Goal: Transaction & Acquisition: Purchase product/service

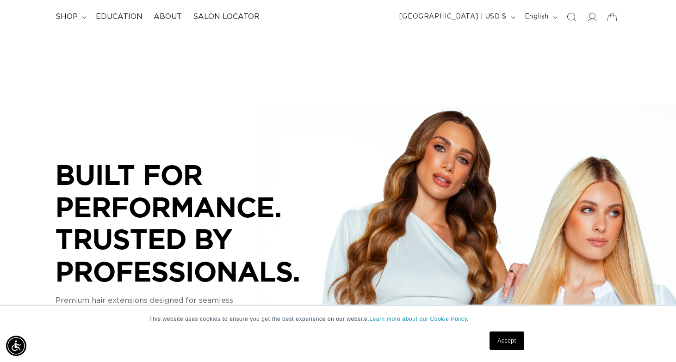
scroll to position [59, 0]
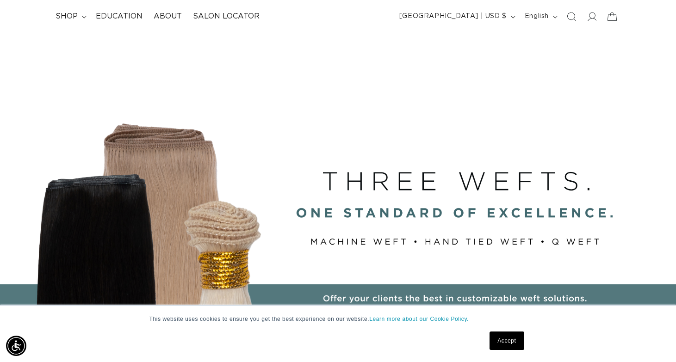
click at [504, 337] on link "Accept" at bounding box center [506, 341] width 34 height 19
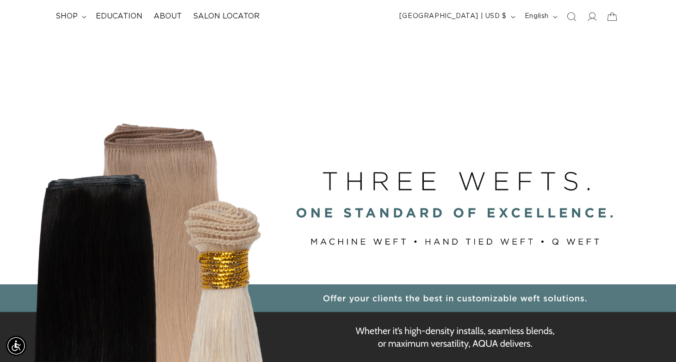
scroll to position [18, 0]
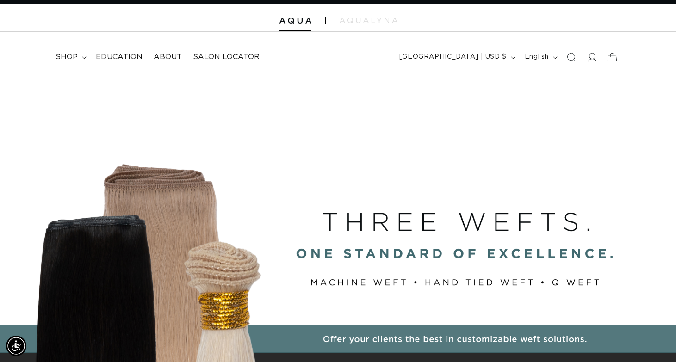
click at [72, 55] on span "shop" at bounding box center [67, 57] width 22 height 10
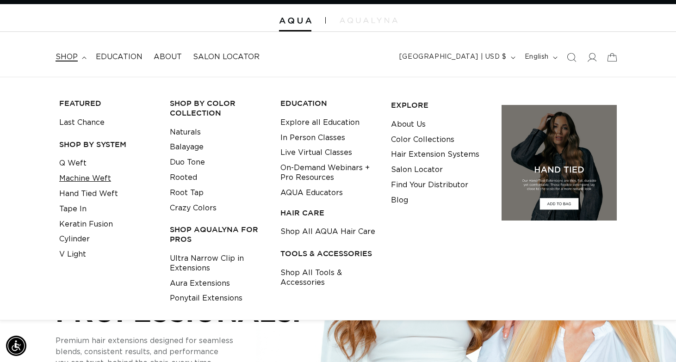
scroll to position [0, 610]
click at [80, 209] on link "Tape In" at bounding box center [72, 209] width 27 height 15
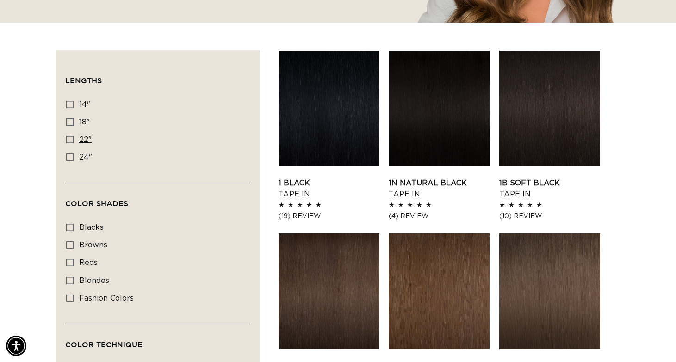
scroll to position [0, 610]
click at [70, 142] on icon at bounding box center [69, 139] width 7 height 7
click at [70, 142] on input "22" 22" (37 products)" at bounding box center [69, 139] width 7 height 7
checkbox input "true"
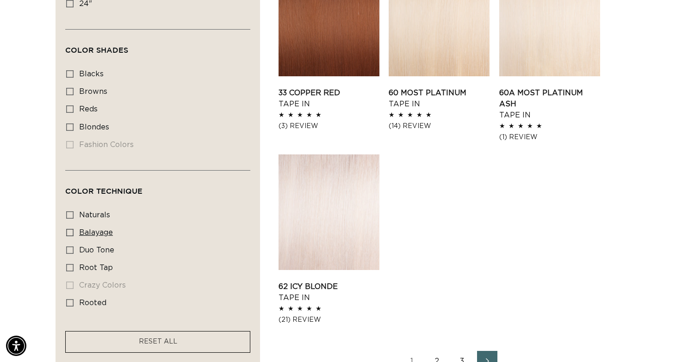
scroll to position [0, 610]
click at [70, 229] on icon at bounding box center [69, 232] width 7 height 7
click at [70, 229] on input "balayage balayage (6 products)" at bounding box center [69, 232] width 7 height 7
checkbox input "true"
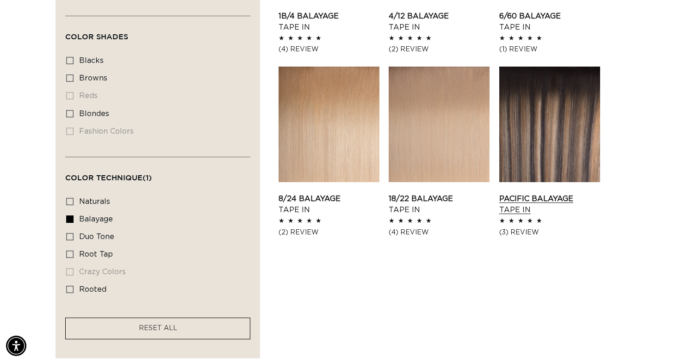
scroll to position [0, 610]
click at [522, 195] on link "Pacific Balayage Tape In" at bounding box center [549, 204] width 101 height 22
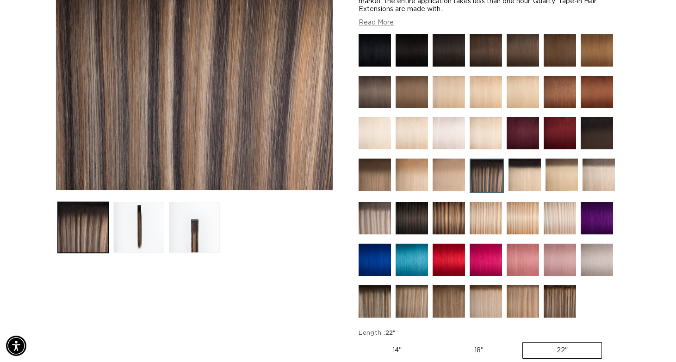
scroll to position [0, 610]
click at [136, 220] on button "Load image 2 in gallery view" at bounding box center [138, 227] width 51 height 51
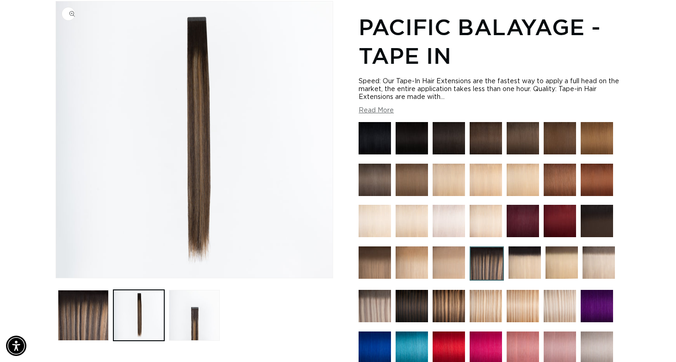
scroll to position [0, 1220]
click at [196, 306] on button "Load image 3 in gallery view" at bounding box center [194, 315] width 51 height 51
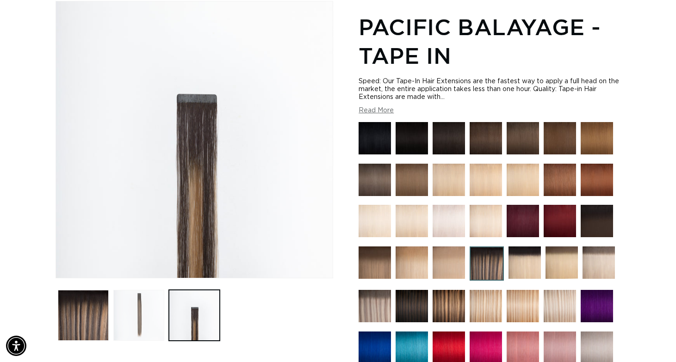
click at [136, 295] on button "Load image 2 in gallery view" at bounding box center [138, 315] width 51 height 51
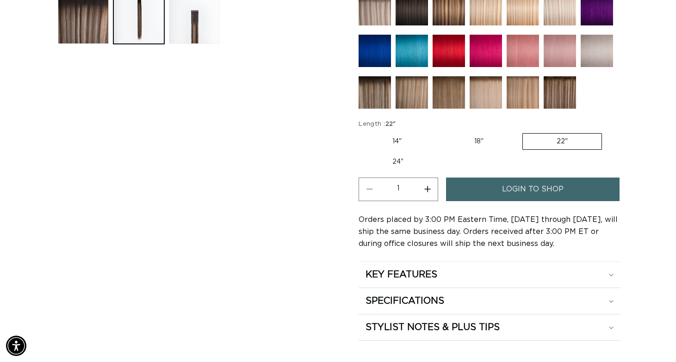
scroll to position [0, 610]
click at [486, 184] on link "login to shop" at bounding box center [532, 190] width 173 height 24
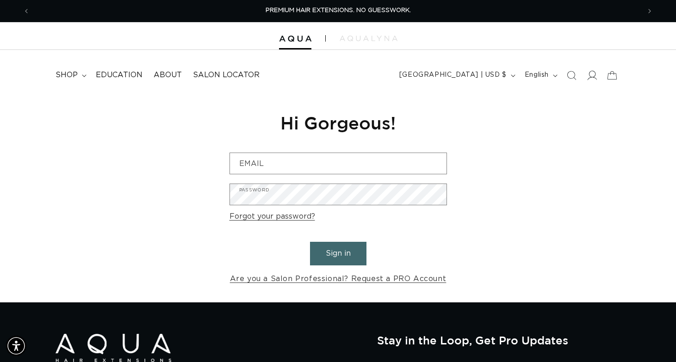
click at [595, 76] on icon at bounding box center [592, 75] width 10 height 10
click at [236, 77] on span "Salon Locator" at bounding box center [226, 75] width 67 height 10
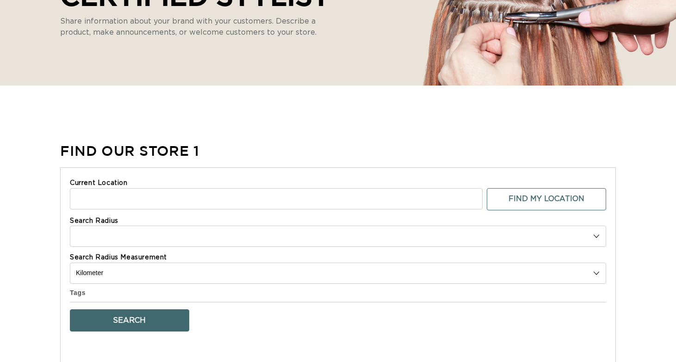
select select "m"
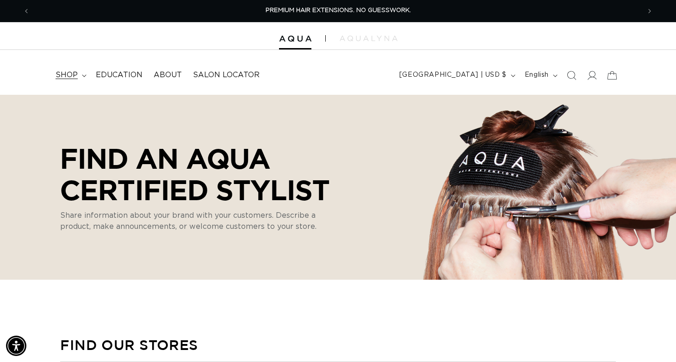
click at [78, 74] on summary "shop" at bounding box center [70, 75] width 40 height 21
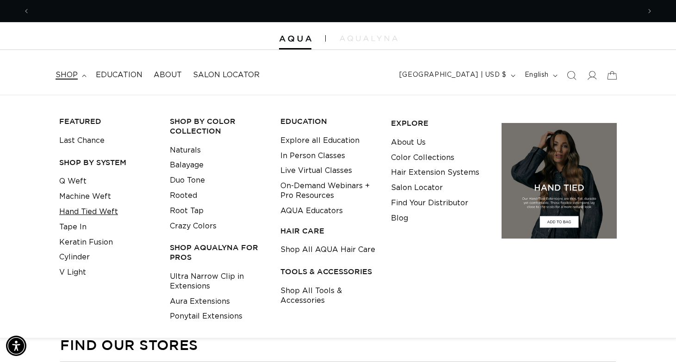
scroll to position [0, 610]
click at [82, 212] on link "Hand Tied Weft" at bounding box center [88, 211] width 59 height 15
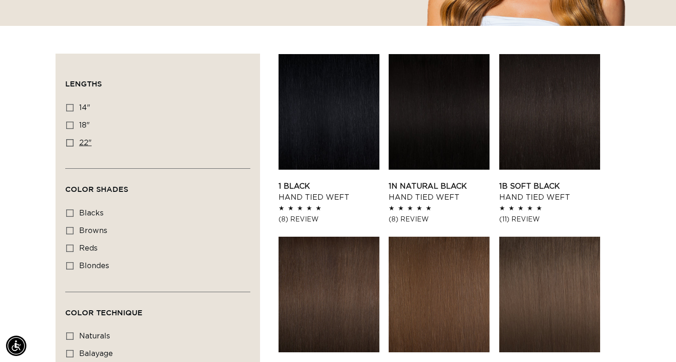
scroll to position [0, 610]
click at [70, 142] on icon at bounding box center [69, 142] width 7 height 7
click at [70, 142] on input "22" 22" (30 products)" at bounding box center [69, 142] width 7 height 7
checkbox input "true"
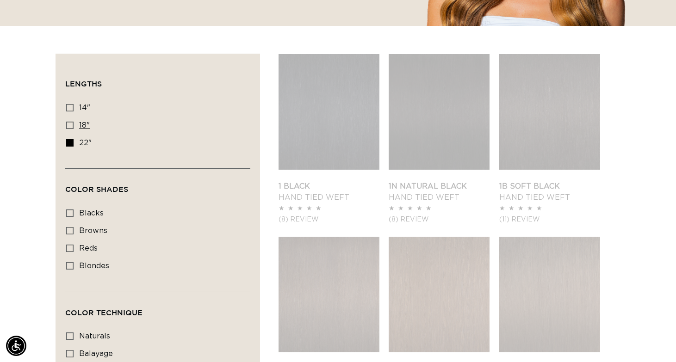
click at [71, 126] on icon at bounding box center [69, 125] width 7 height 7
click at [71, 126] on input "18" 18" (35 products)" at bounding box center [69, 125] width 7 height 7
checkbox input "true"
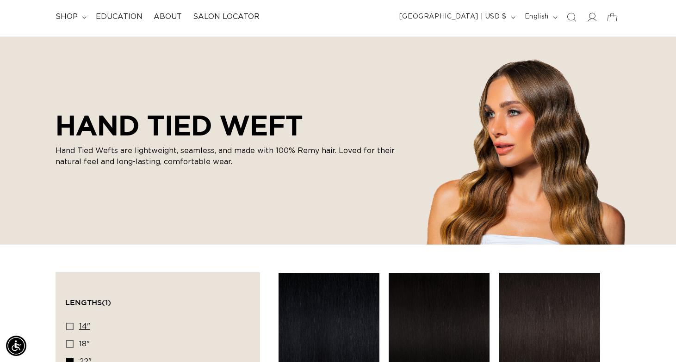
scroll to position [14, 0]
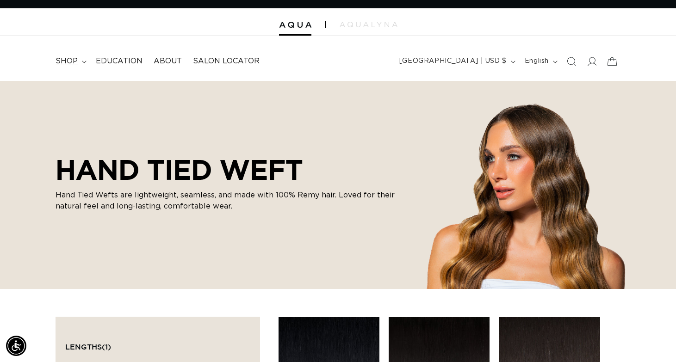
click at [81, 59] on summary "shop" at bounding box center [70, 61] width 40 height 21
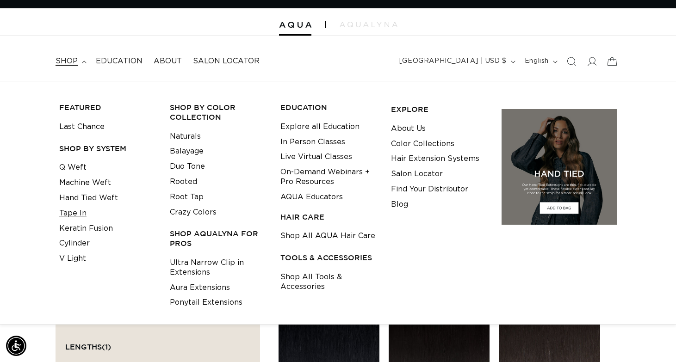
scroll to position [0, 1220]
click at [76, 166] on link "Q Weft" at bounding box center [72, 167] width 27 height 15
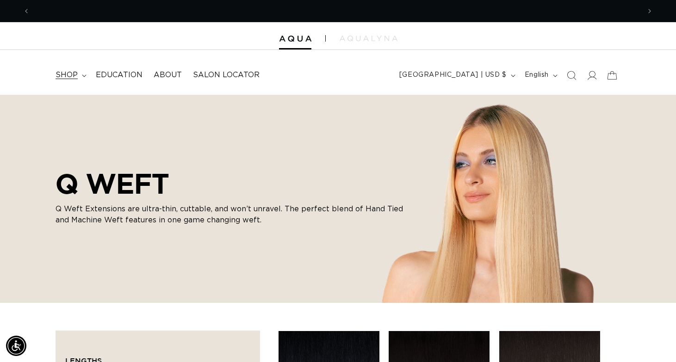
click at [73, 78] on span "shop" at bounding box center [67, 75] width 22 height 10
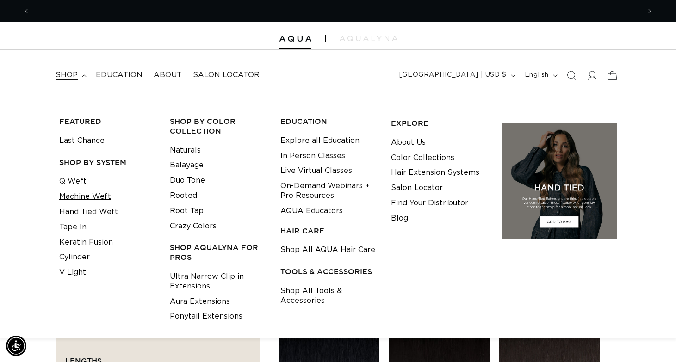
click at [83, 196] on link "Machine Weft" at bounding box center [85, 196] width 52 height 15
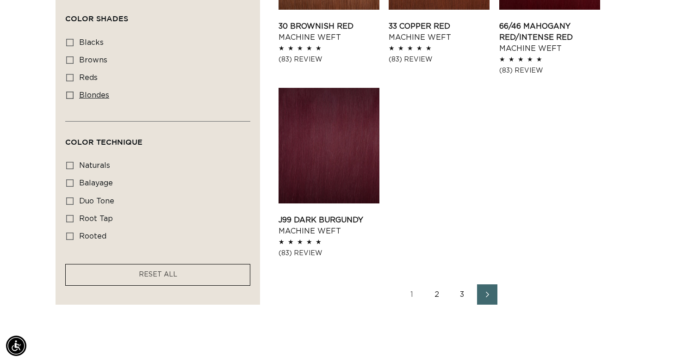
scroll to position [1221, 0]
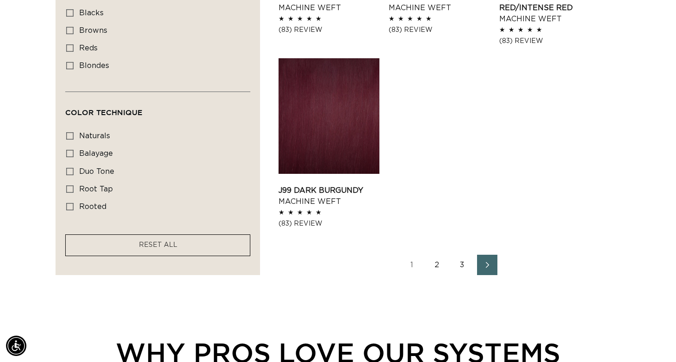
click at [495, 262] on link "Next page" at bounding box center [487, 265] width 20 height 20
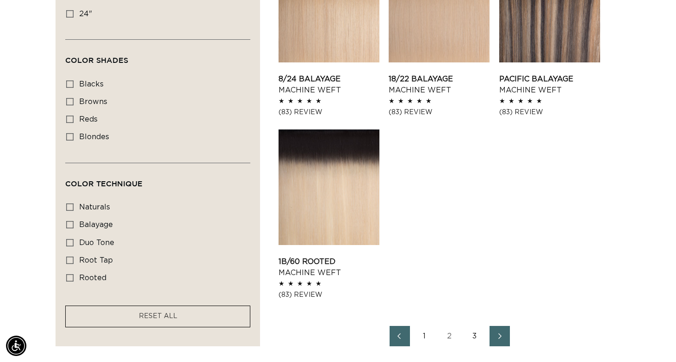
scroll to position [1135, 0]
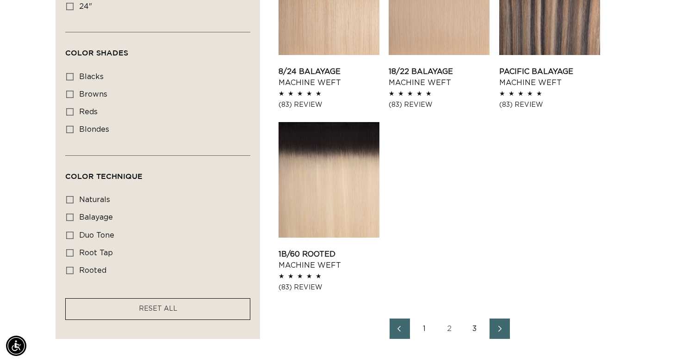
click at [499, 326] on icon "Next page" at bounding box center [499, 329] width 3 height 6
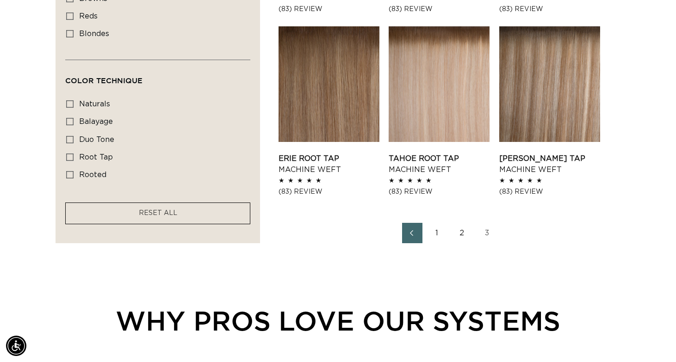
scroll to position [669, 0]
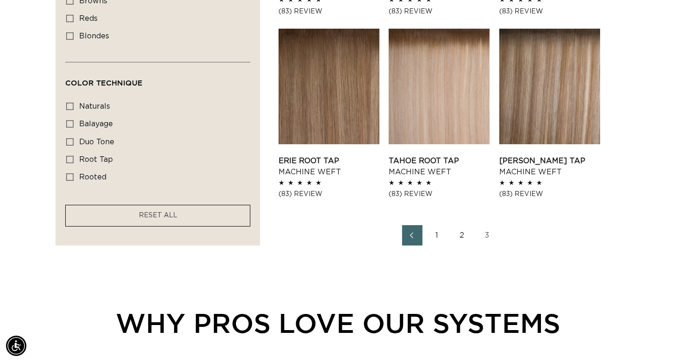
click at [463, 233] on link "2" at bounding box center [462, 235] width 20 height 20
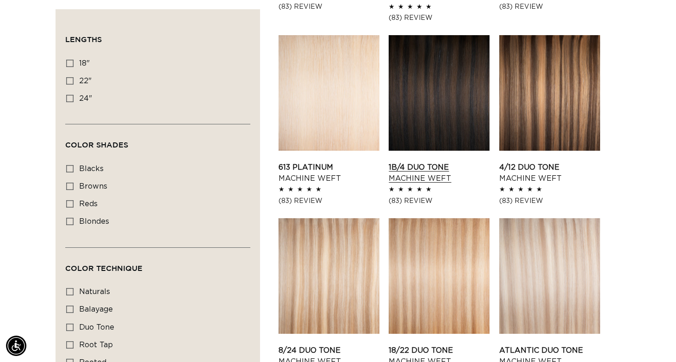
scroll to position [0, 610]
click at [443, 165] on link "1B/4 Duo Tone Machine Weft" at bounding box center [439, 173] width 101 height 22
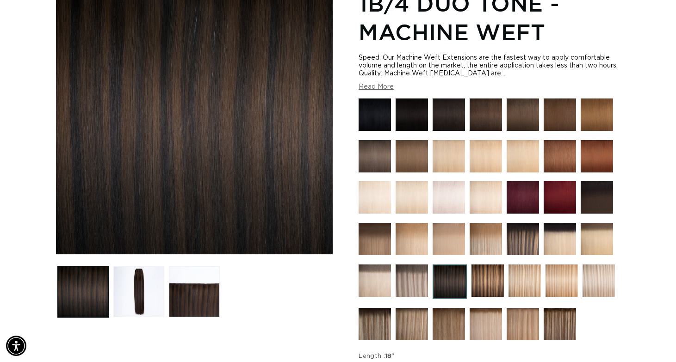
scroll to position [145, 0]
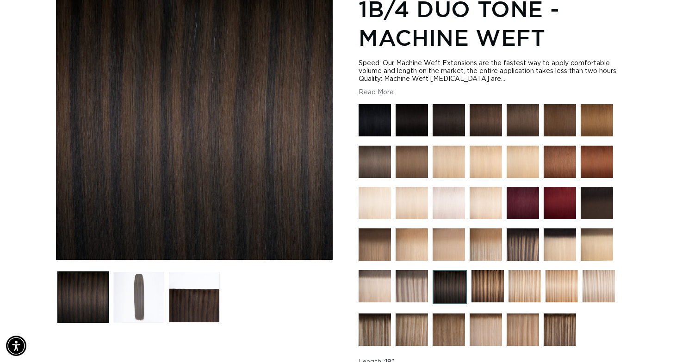
click at [149, 289] on button "Load image 2 in gallery view" at bounding box center [138, 297] width 51 height 51
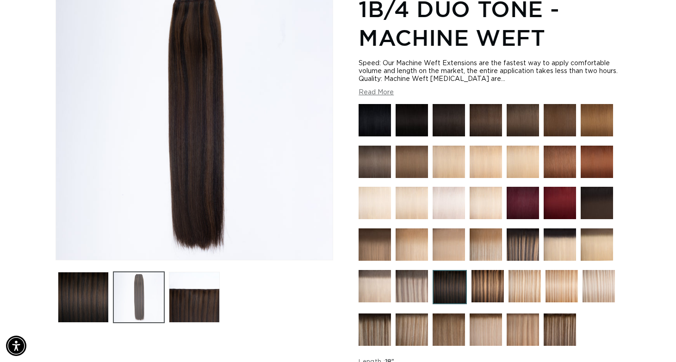
scroll to position [127, 0]
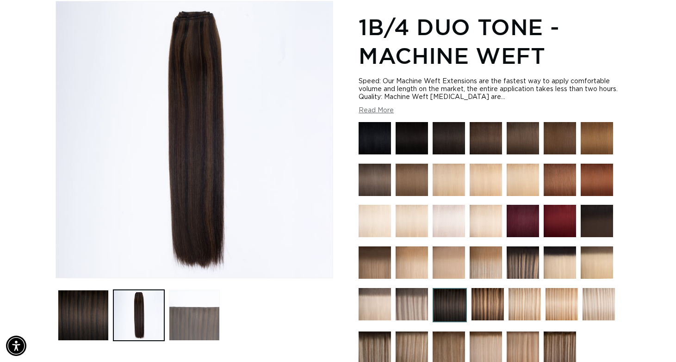
click at [199, 320] on button "Load image 3 in gallery view" at bounding box center [194, 315] width 51 height 51
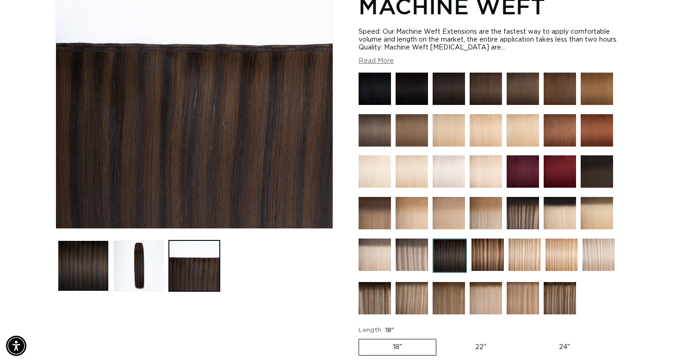
scroll to position [0, 0]
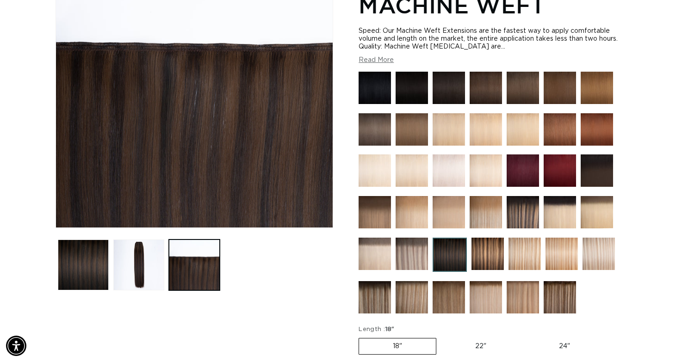
click at [526, 218] on img at bounding box center [523, 212] width 32 height 32
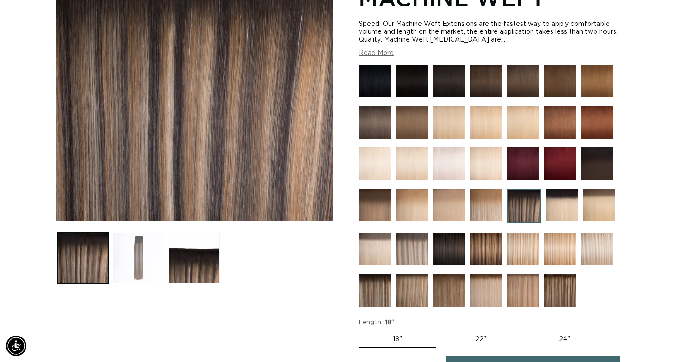
click at [137, 264] on button "Load image 2 in gallery view" at bounding box center [138, 258] width 51 height 51
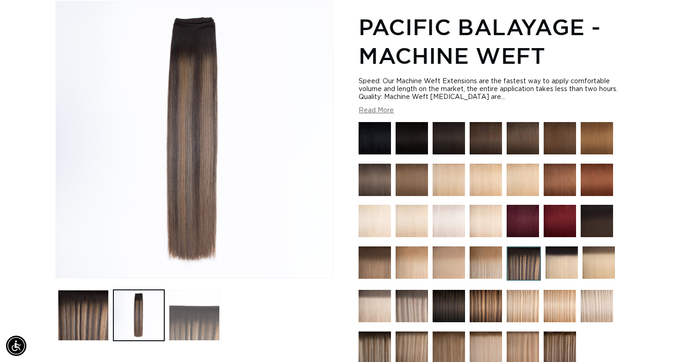
scroll to position [0, 610]
click at [198, 319] on button "Load image 3 in gallery view" at bounding box center [194, 315] width 51 height 51
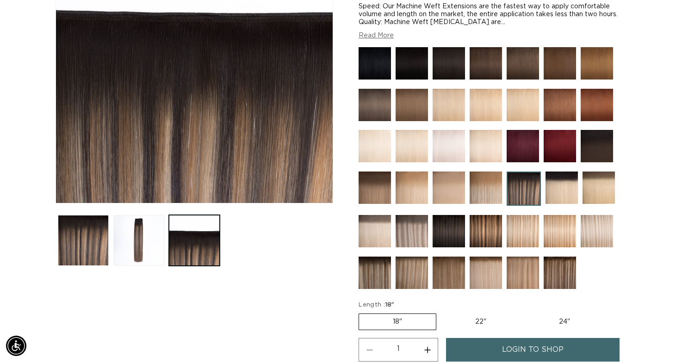
click at [487, 232] on img at bounding box center [486, 231] width 32 height 32
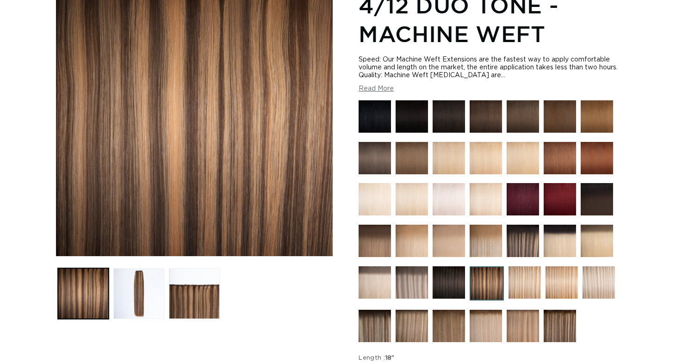
scroll to position [154, 0]
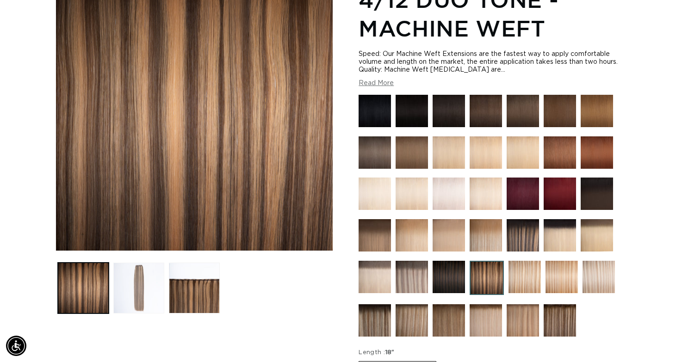
click at [133, 286] on button "Load image 2 in gallery view" at bounding box center [138, 288] width 51 height 51
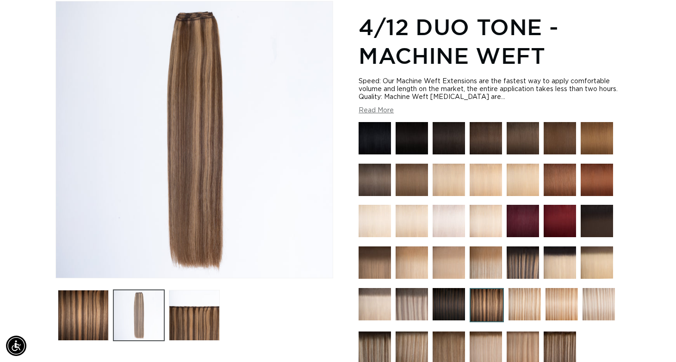
scroll to position [0, 610]
click at [212, 318] on button "Load image 3 in gallery view" at bounding box center [194, 315] width 51 height 51
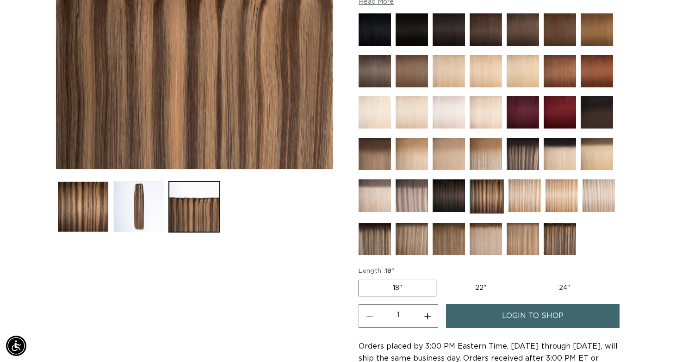
scroll to position [0, 0]
click at [524, 159] on img at bounding box center [523, 154] width 32 height 32
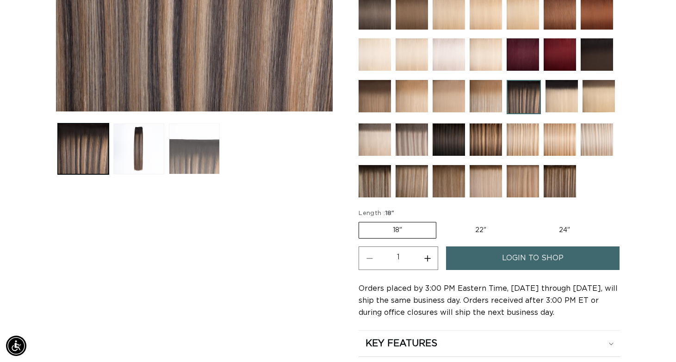
scroll to position [0, 610]
click at [133, 153] on button "Load image 2 in gallery view" at bounding box center [138, 149] width 51 height 51
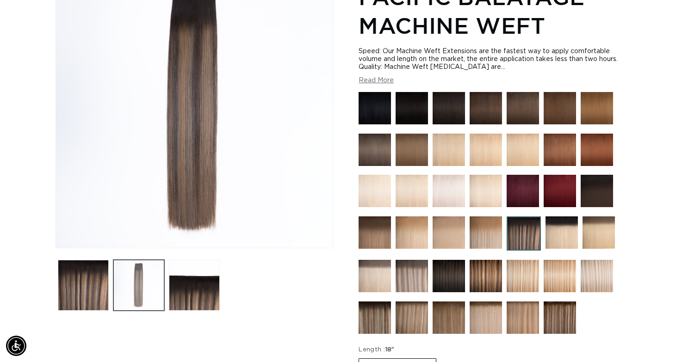
scroll to position [127, 0]
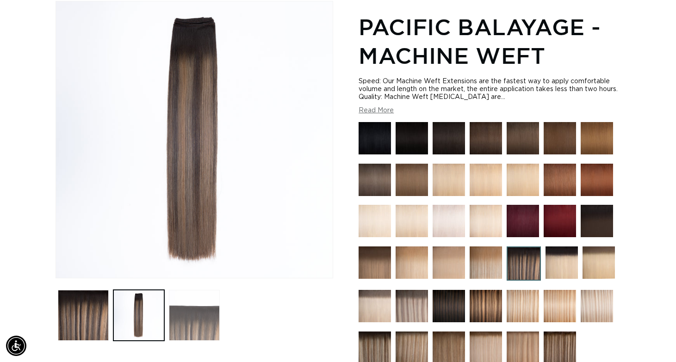
click at [198, 311] on button "Load image 3 in gallery view" at bounding box center [194, 315] width 51 height 51
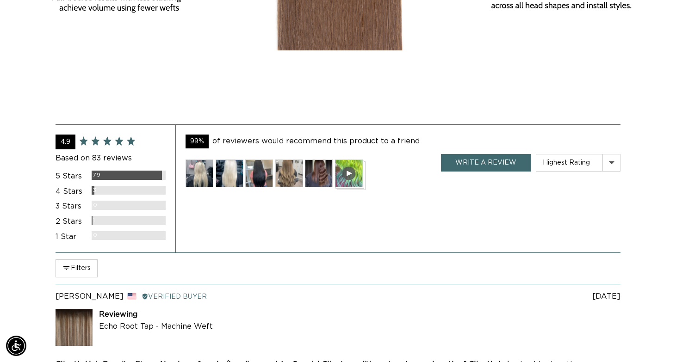
scroll to position [1778, 0]
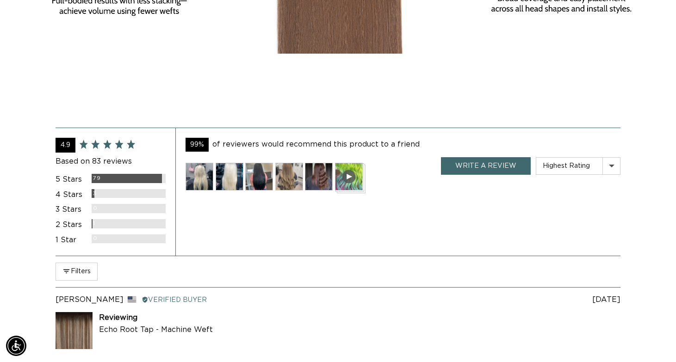
click at [199, 170] on img at bounding box center [200, 177] width 28 height 28
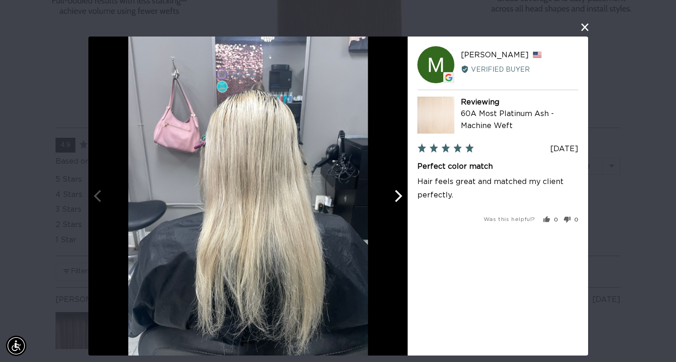
click at [395, 195] on icon "Next" at bounding box center [397, 196] width 12 height 12
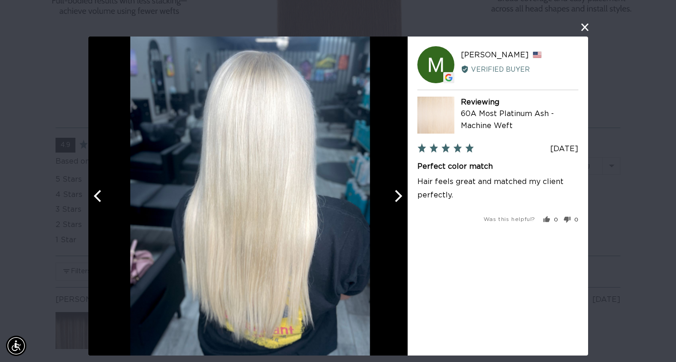
scroll to position [0, 610]
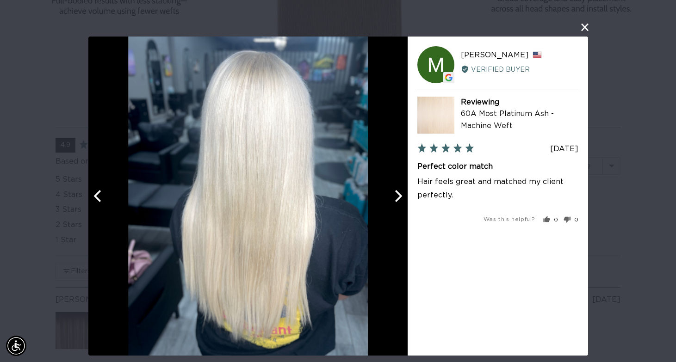
click at [395, 195] on icon "Next" at bounding box center [397, 196] width 12 height 12
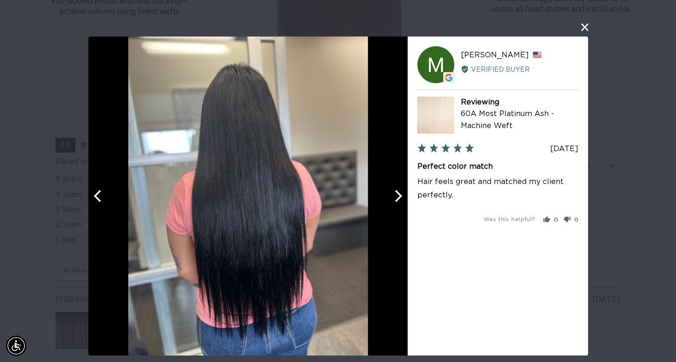
click at [395, 195] on icon "Next" at bounding box center [397, 196] width 12 height 12
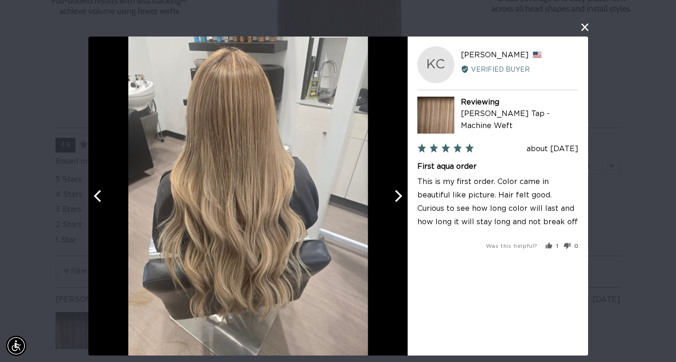
scroll to position [0, 1220]
click at [394, 196] on icon "Next" at bounding box center [397, 196] width 12 height 12
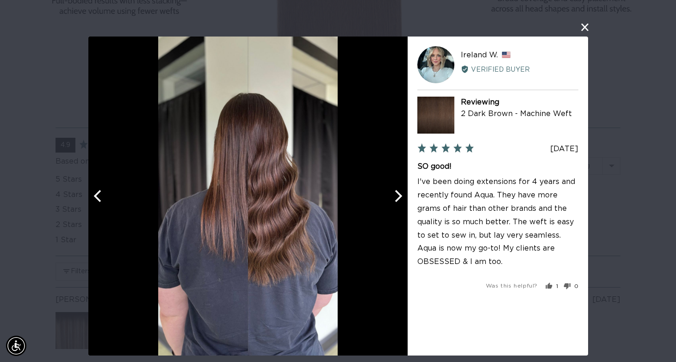
click at [394, 196] on icon "Next" at bounding box center [397, 196] width 12 height 12
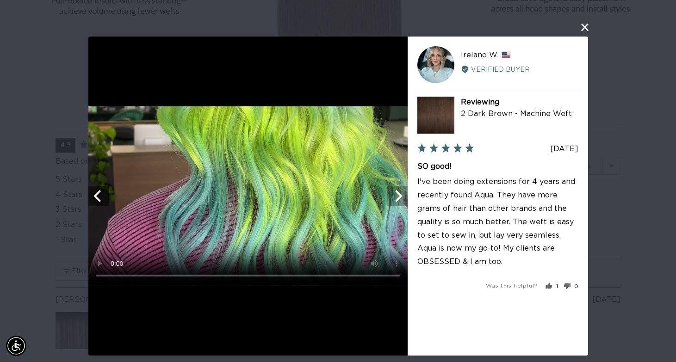
click at [394, 196] on icon "Next" at bounding box center [397, 196] width 12 height 12
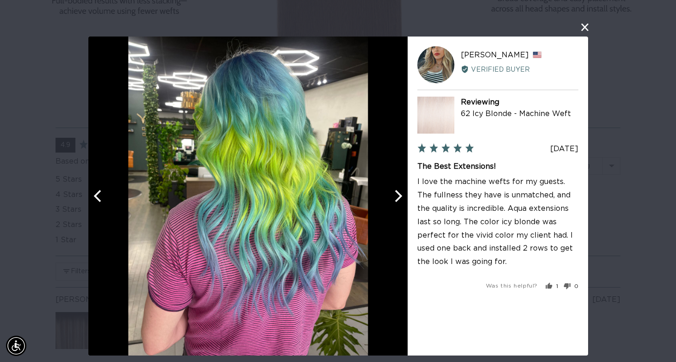
click at [394, 196] on icon "Next" at bounding box center [397, 196] width 12 height 12
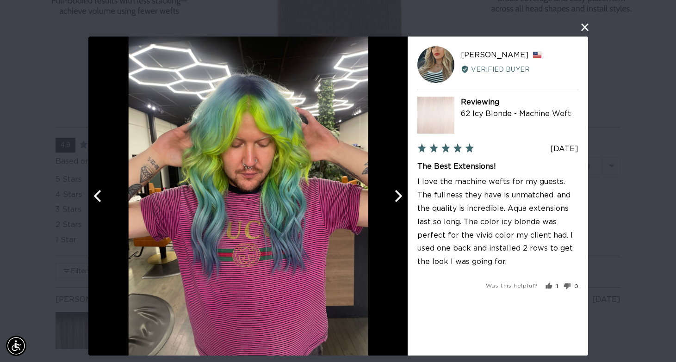
click at [394, 195] on icon "Next" at bounding box center [397, 196] width 12 height 12
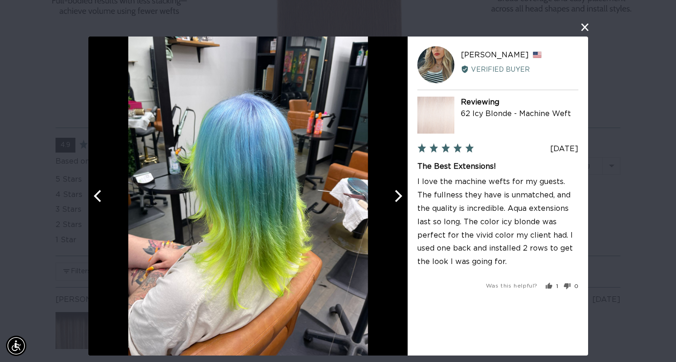
click at [394, 195] on icon "Next" at bounding box center [397, 196] width 12 height 12
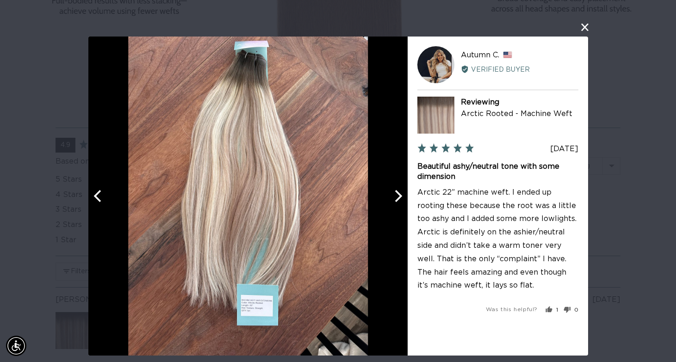
click at [394, 195] on icon "Next" at bounding box center [397, 196] width 12 height 12
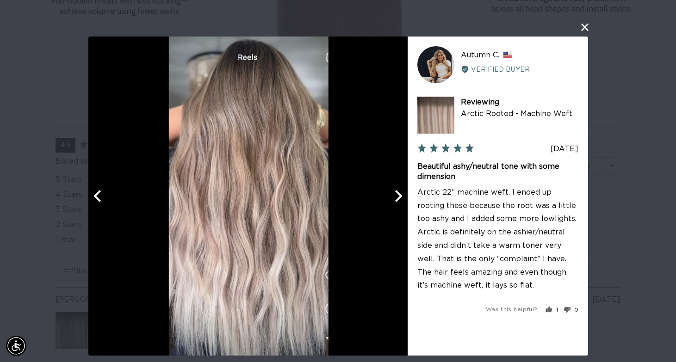
scroll to position [0, 1220]
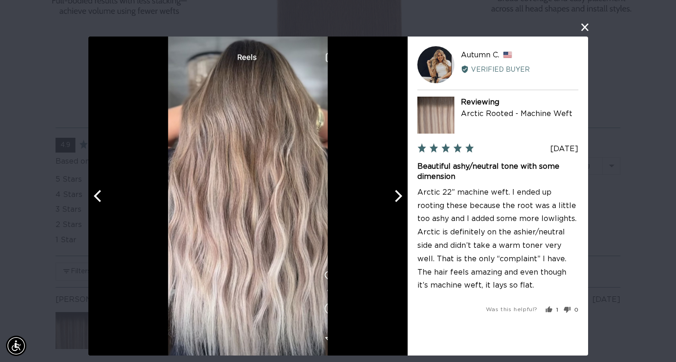
click at [394, 195] on icon "Next" at bounding box center [397, 196] width 12 height 12
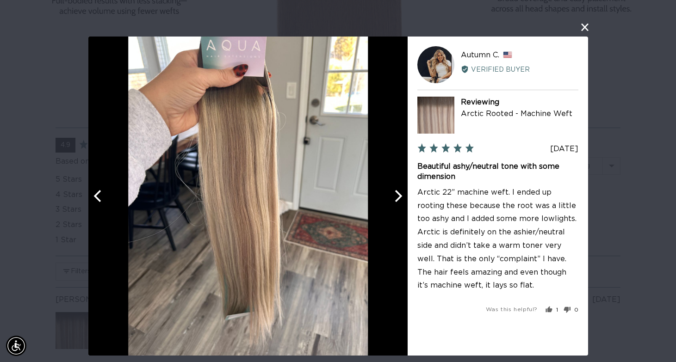
click at [394, 195] on icon "Next" at bounding box center [397, 196] width 12 height 12
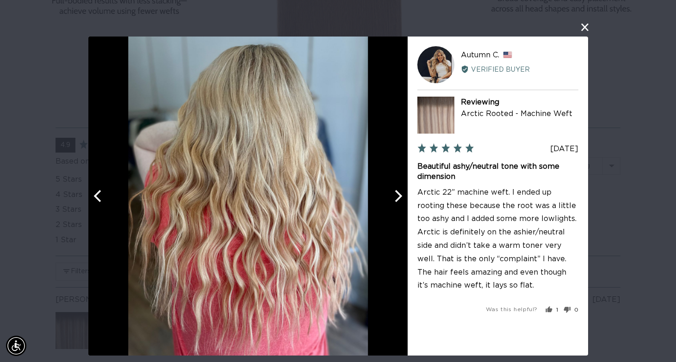
scroll to position [0, 0]
click at [394, 195] on icon "Next" at bounding box center [397, 196] width 12 height 12
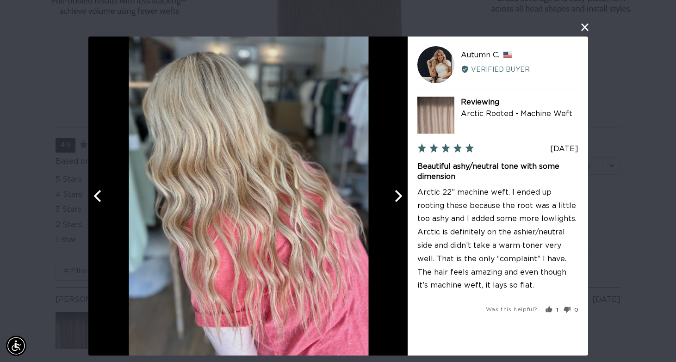
click at [394, 195] on icon "Next" at bounding box center [397, 196] width 12 height 12
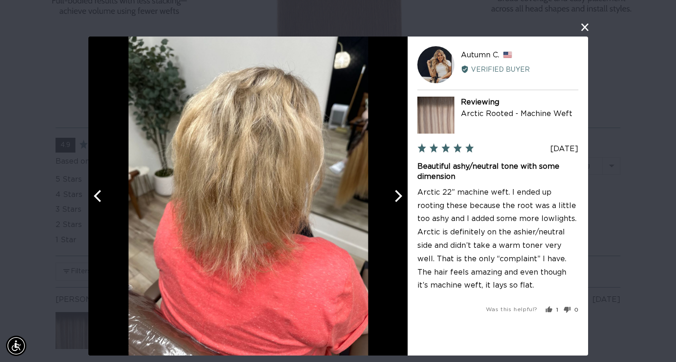
click at [394, 195] on icon "Next" at bounding box center [397, 196] width 12 height 12
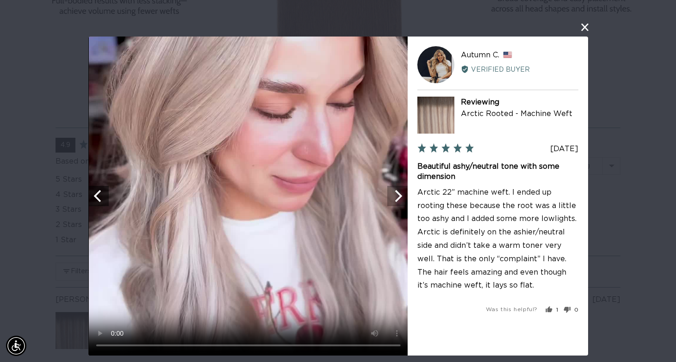
click at [394, 195] on icon "Next" at bounding box center [397, 196] width 12 height 12
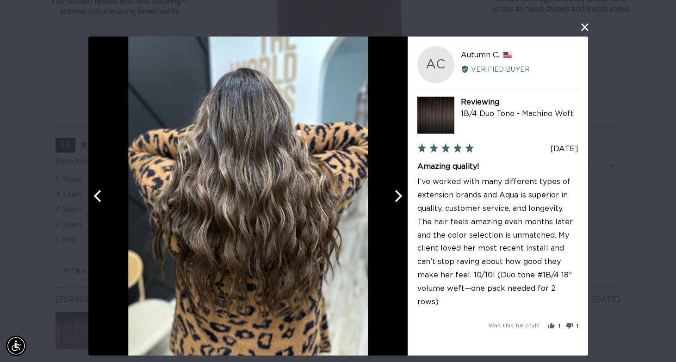
scroll to position [0, 610]
click at [394, 195] on icon "Next" at bounding box center [397, 196] width 12 height 12
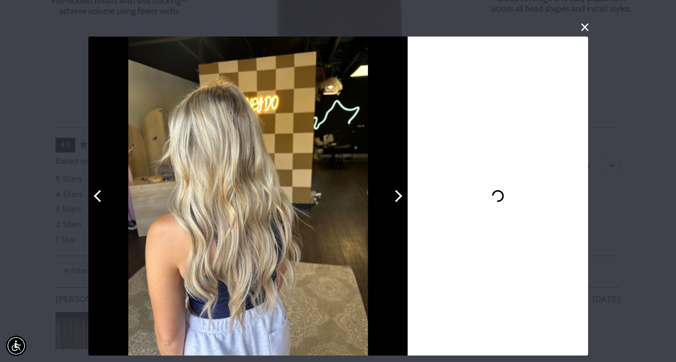
click at [394, 195] on icon "Next" at bounding box center [397, 196] width 12 height 12
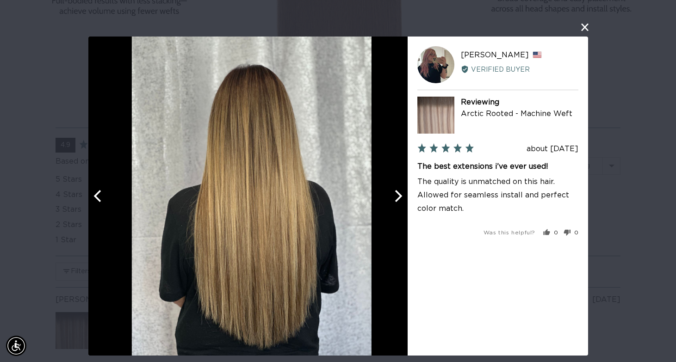
scroll to position [0, 1220]
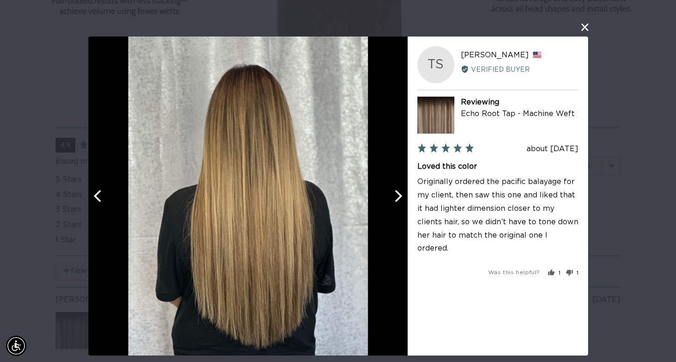
click at [394, 195] on icon "Next" at bounding box center [397, 196] width 12 height 12
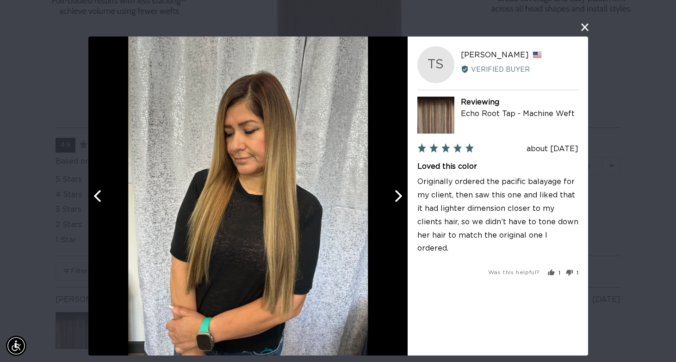
click at [394, 195] on icon "Next" at bounding box center [397, 196] width 12 height 12
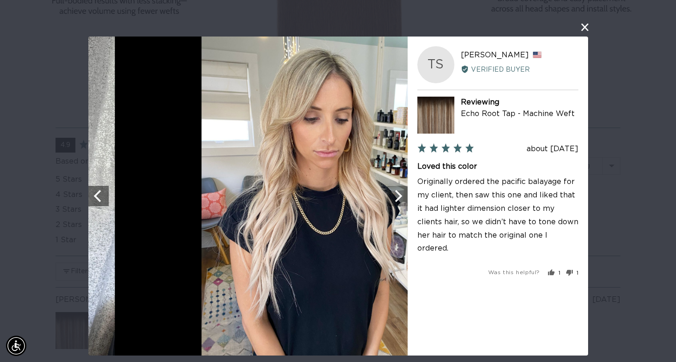
scroll to position [0, 0]
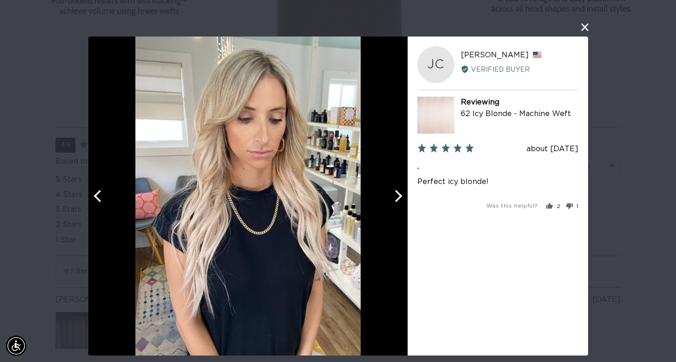
click at [394, 195] on icon "Next" at bounding box center [397, 196] width 12 height 12
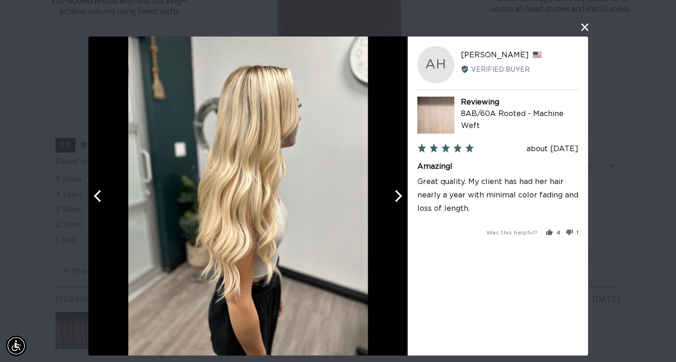
scroll to position [0, 610]
click at [394, 195] on icon "Next" at bounding box center [397, 196] width 12 height 12
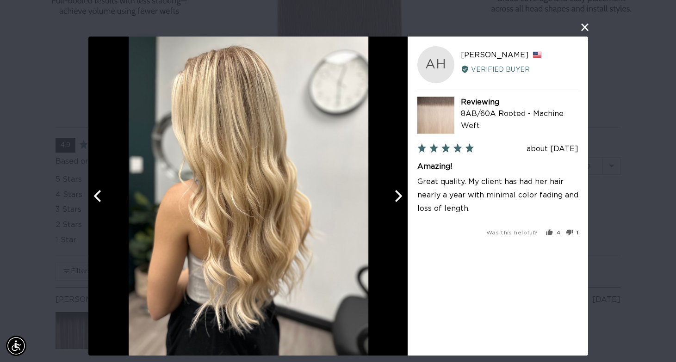
click at [394, 195] on icon "Next" at bounding box center [397, 196] width 12 height 12
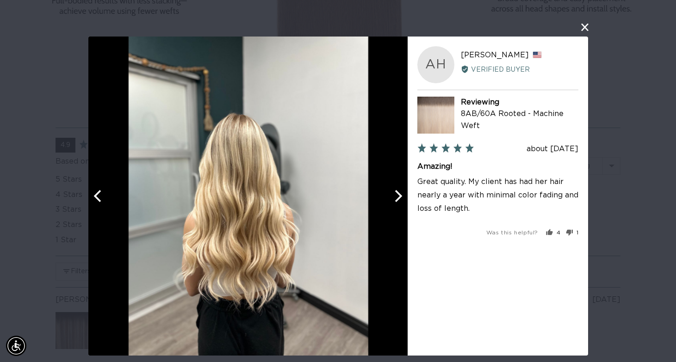
click at [394, 195] on icon "Next" at bounding box center [397, 196] width 12 height 12
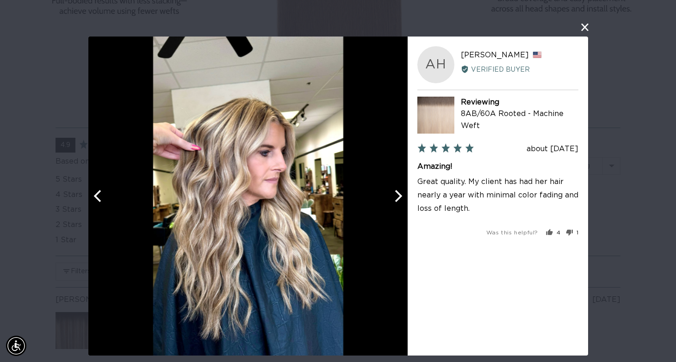
scroll to position [0, 1220]
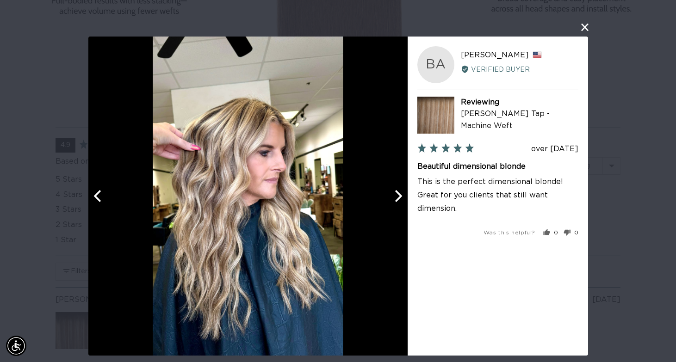
click at [394, 195] on icon "Next" at bounding box center [397, 196] width 12 height 12
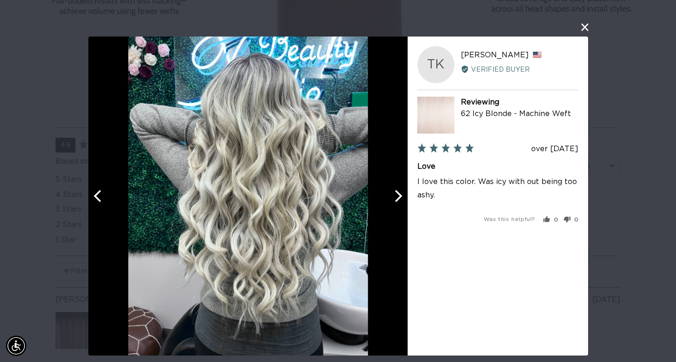
click at [394, 194] on icon "Next" at bounding box center [397, 196] width 12 height 12
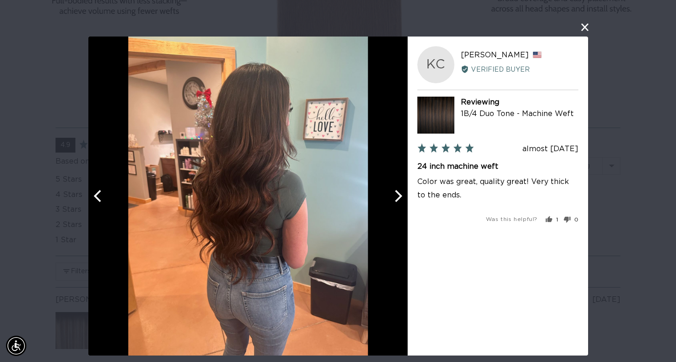
scroll to position [0, 0]
click at [396, 193] on icon "Next" at bounding box center [397, 196] width 12 height 12
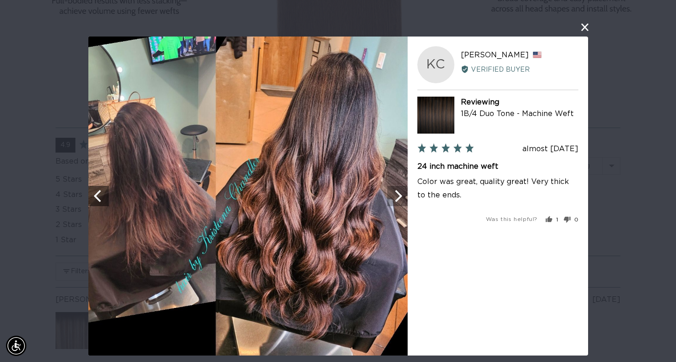
scroll to position [0, 1220]
click at [395, 194] on icon "Next" at bounding box center [397, 196] width 12 height 12
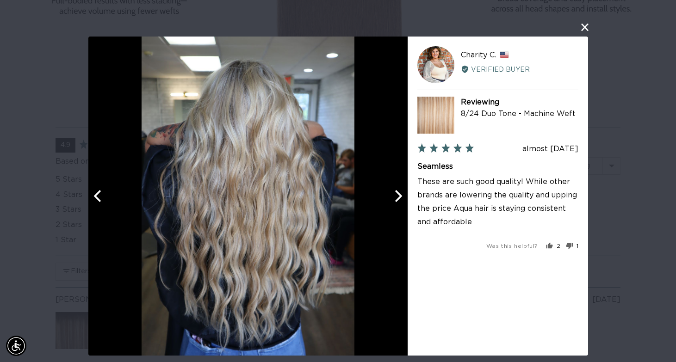
click at [396, 196] on icon "Next" at bounding box center [397, 196] width 12 height 12
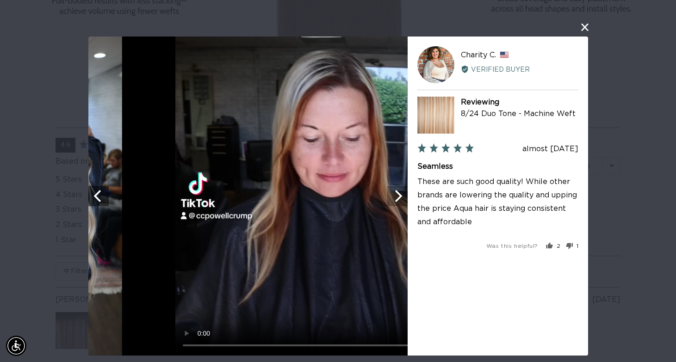
scroll to position [0, 0]
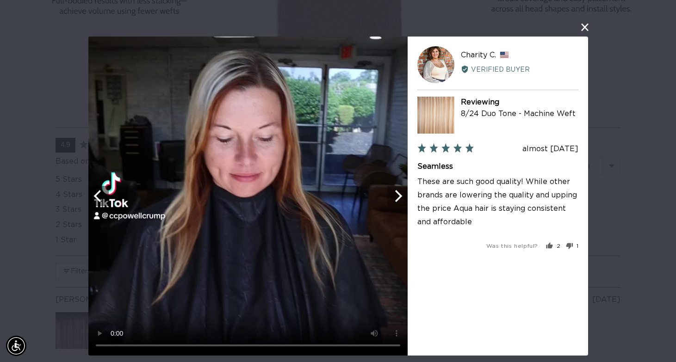
click at [398, 198] on icon "Next" at bounding box center [397, 196] width 12 height 12
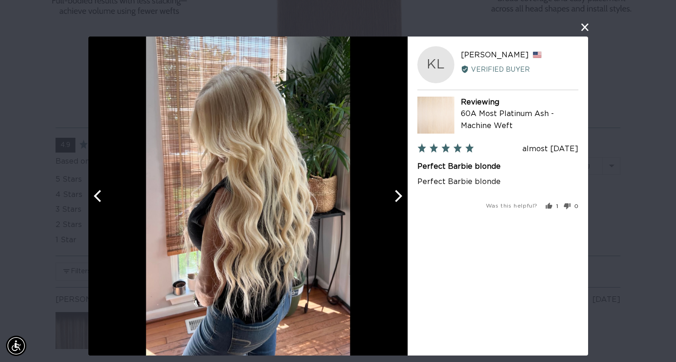
scroll to position [0, 610]
click at [400, 198] on icon "Next" at bounding box center [397, 196] width 12 height 12
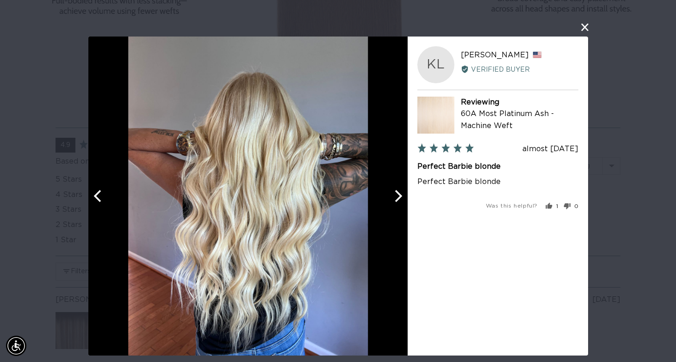
scroll to position [0, 1220]
click at [401, 198] on icon "Next" at bounding box center [397, 196] width 12 height 12
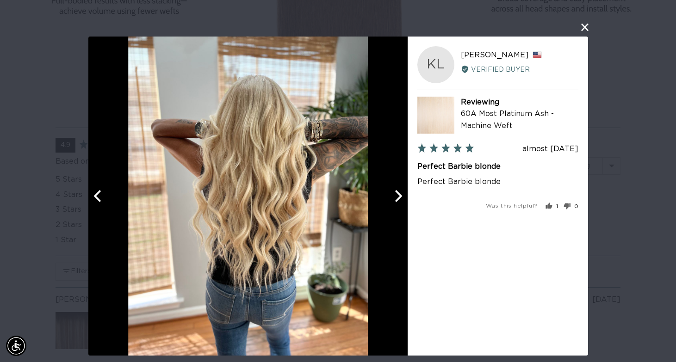
scroll to position [0, 610]
click at [401, 198] on icon "Next" at bounding box center [397, 196] width 12 height 12
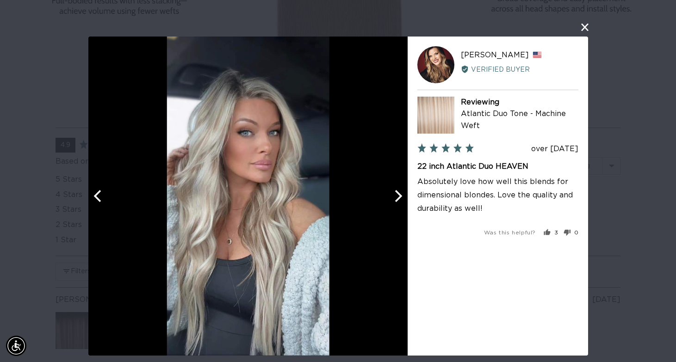
scroll to position [0, 1220]
click at [401, 199] on icon "Next" at bounding box center [397, 196] width 12 height 12
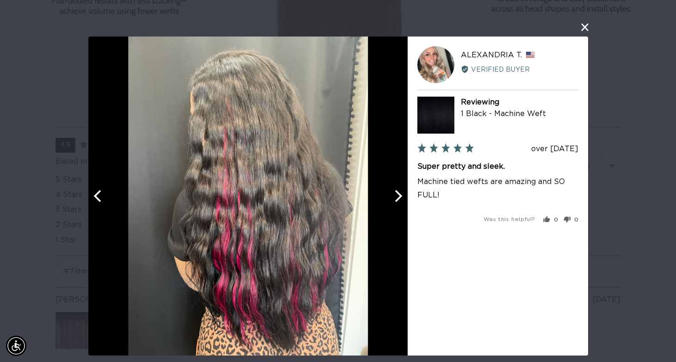
scroll to position [0, 0]
click at [397, 198] on icon "Next" at bounding box center [397, 196] width 12 height 12
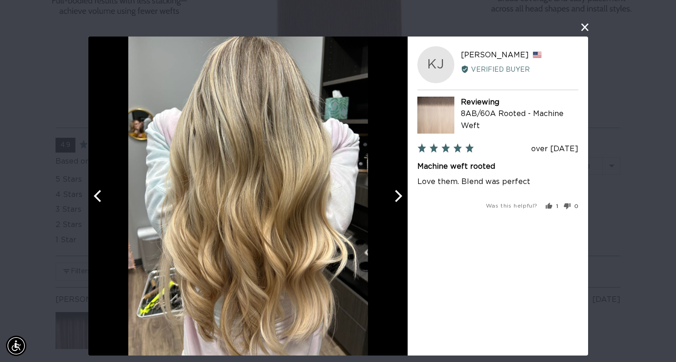
click at [397, 198] on icon "Next" at bounding box center [397, 196] width 12 height 12
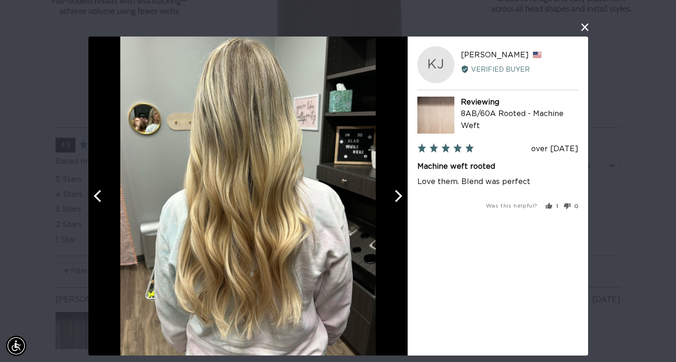
scroll to position [0, 610]
click at [397, 198] on icon "Next" at bounding box center [397, 196] width 12 height 12
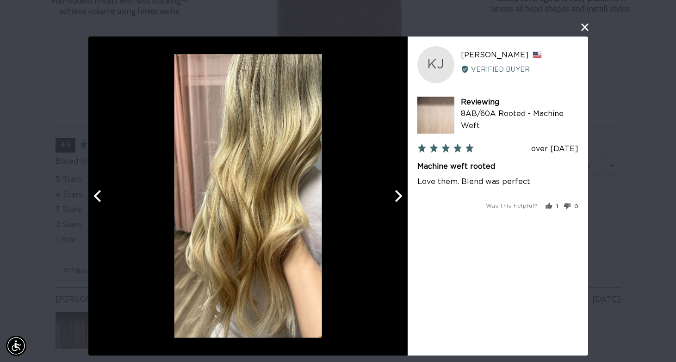
scroll to position [0, 1220]
click at [396, 197] on icon "Next" at bounding box center [397, 196] width 12 height 12
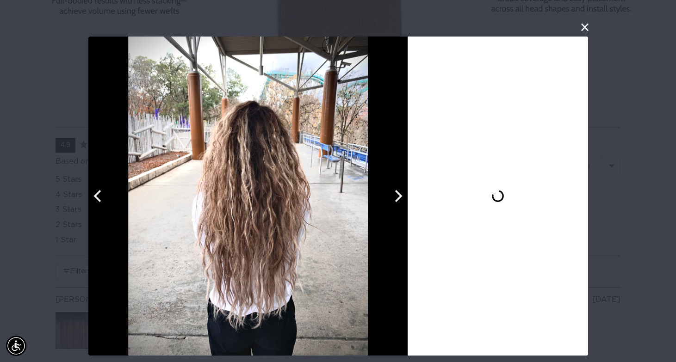
scroll to position [0, 0]
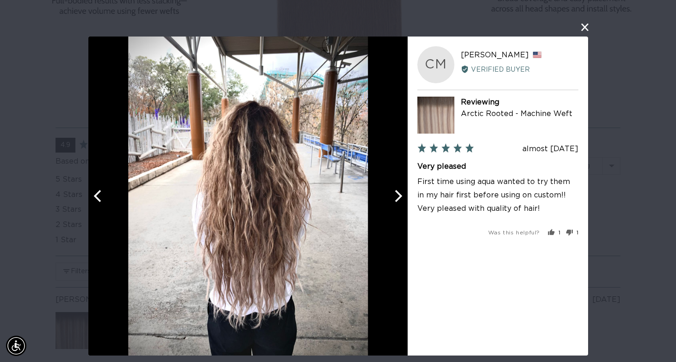
click at [397, 198] on icon "Next" at bounding box center [397, 196] width 12 height 12
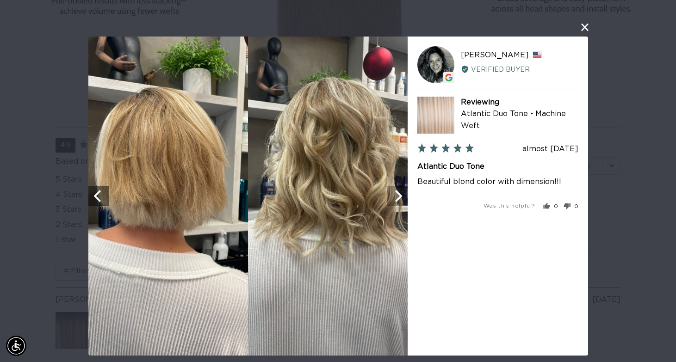
click at [398, 199] on icon "Next" at bounding box center [398, 196] width 7 height 12
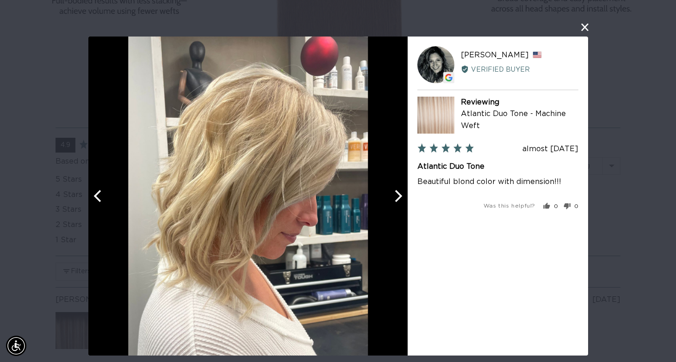
click at [398, 199] on icon "Next" at bounding box center [398, 196] width 7 height 12
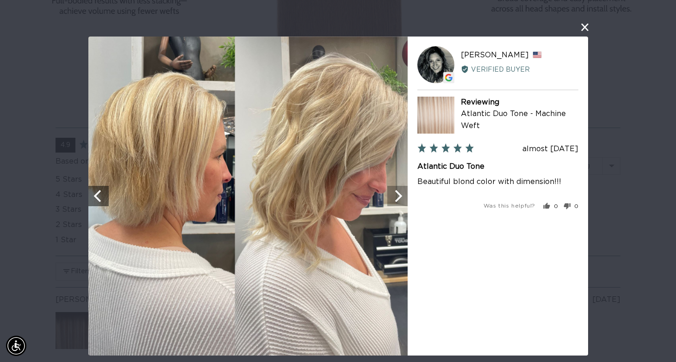
click at [399, 200] on icon "Next" at bounding box center [397, 196] width 12 height 12
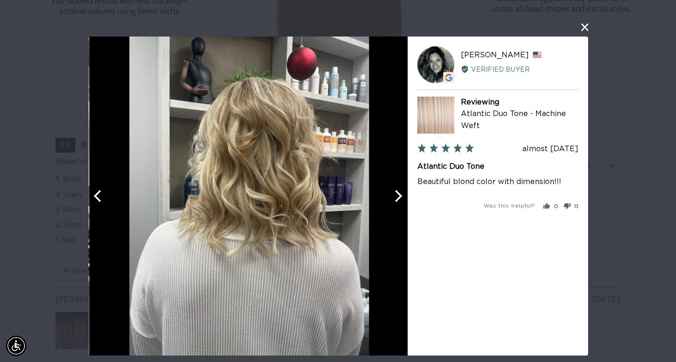
scroll to position [0, 1220]
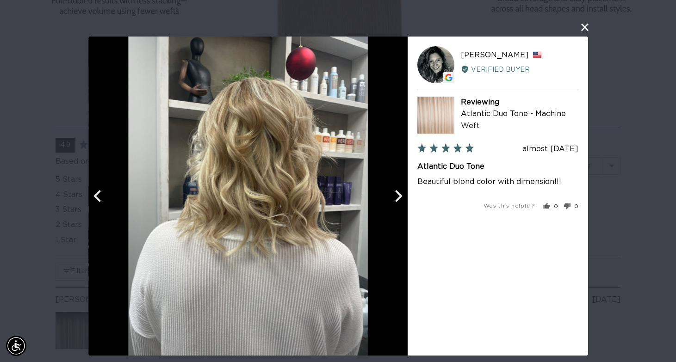
click at [400, 201] on icon "Next" at bounding box center [397, 196] width 12 height 12
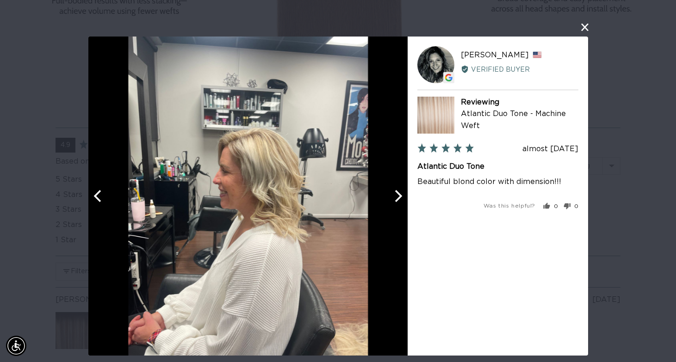
click at [400, 202] on icon "Next" at bounding box center [397, 196] width 12 height 12
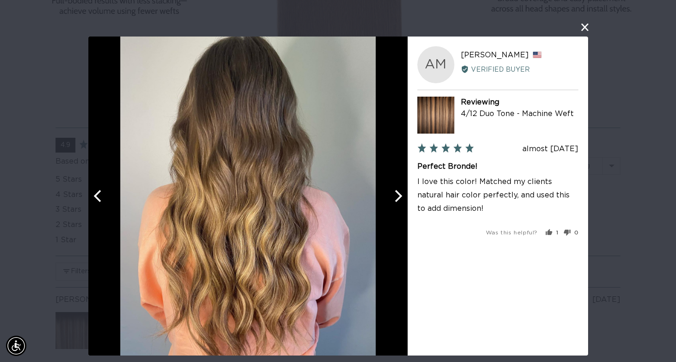
scroll to position [0, 610]
click at [400, 202] on icon "Next" at bounding box center [397, 196] width 12 height 12
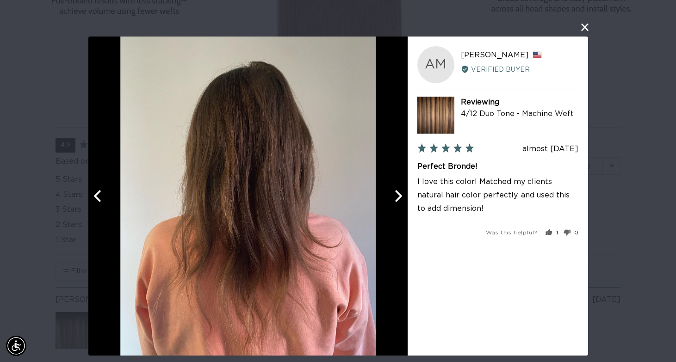
click at [401, 202] on icon "Next" at bounding box center [397, 196] width 12 height 12
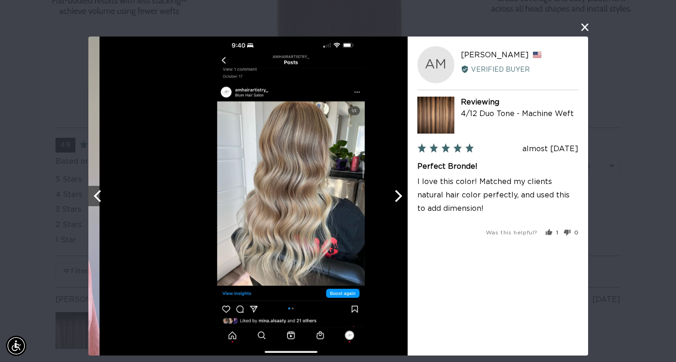
scroll to position [0, 1220]
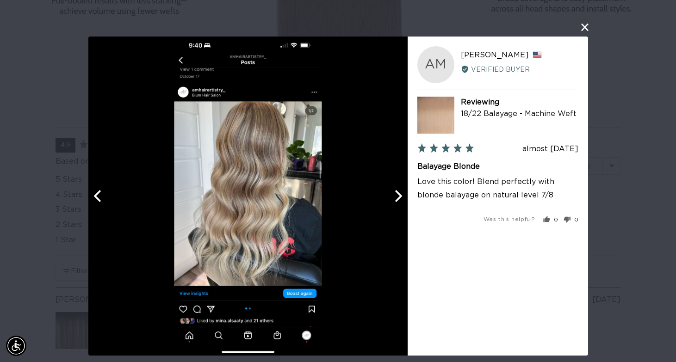
click at [401, 202] on icon "Next" at bounding box center [397, 196] width 12 height 12
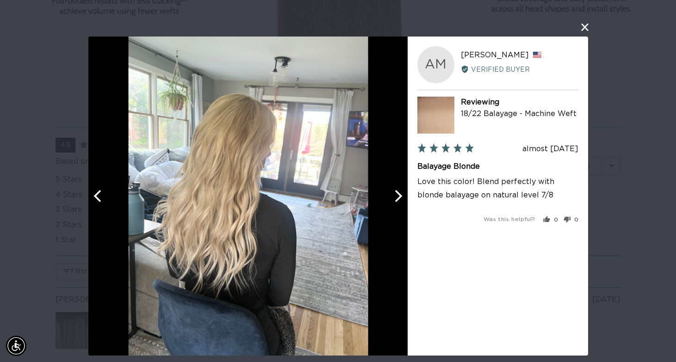
click at [401, 202] on icon "Next" at bounding box center [397, 196] width 12 height 12
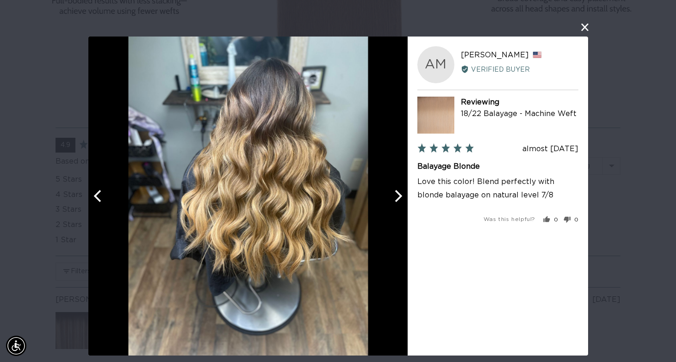
scroll to position [0, 0]
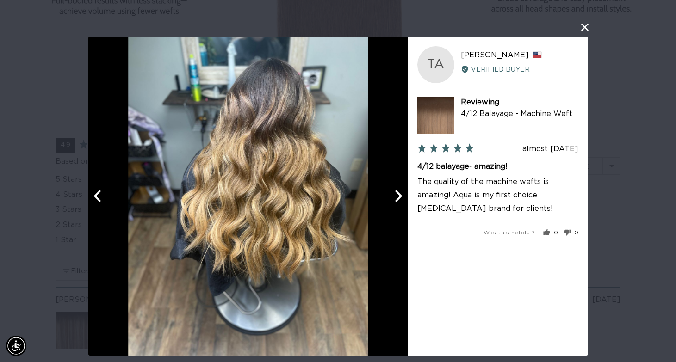
click at [402, 202] on icon "Next" at bounding box center [397, 196] width 12 height 12
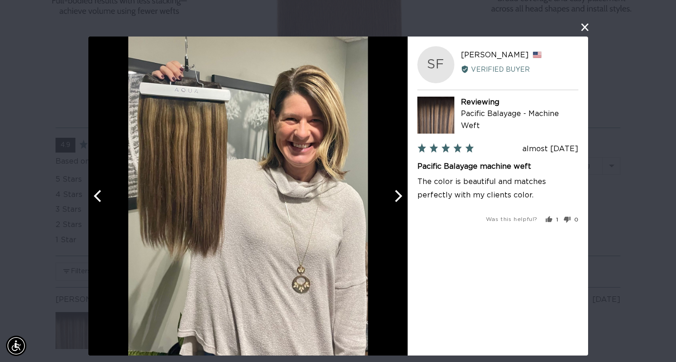
scroll to position [0, 610]
click at [402, 202] on icon "Next" at bounding box center [397, 196] width 12 height 12
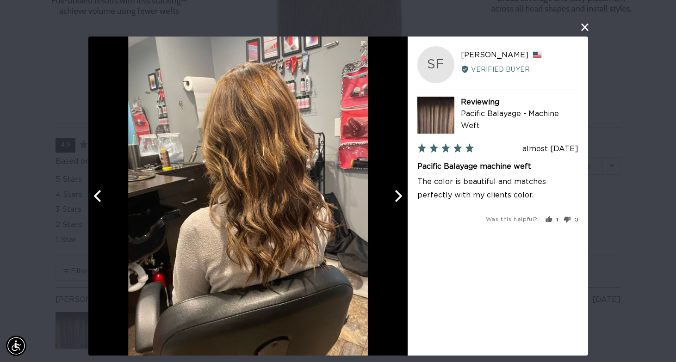
scroll to position [0, 1220]
click at [402, 202] on icon "Next" at bounding box center [397, 196] width 12 height 12
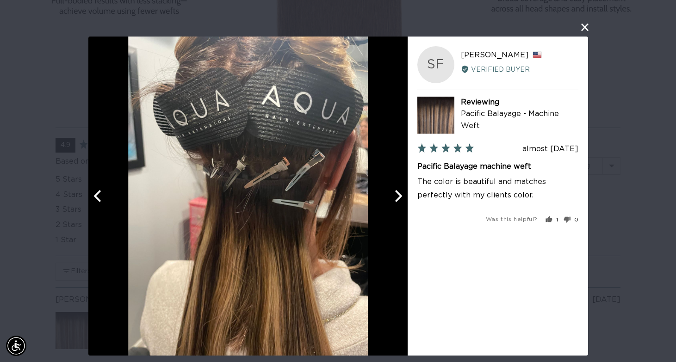
scroll to position [0, 0]
click at [402, 202] on icon "Next" at bounding box center [397, 196] width 12 height 12
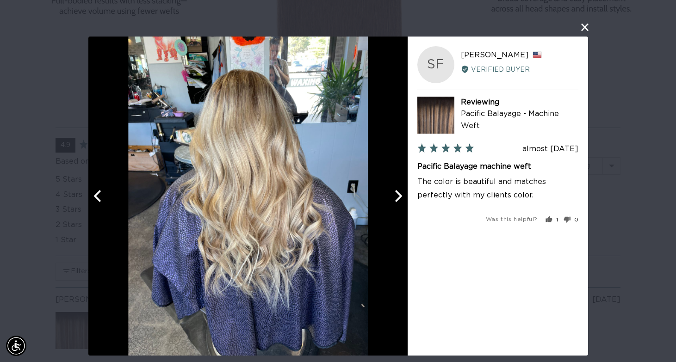
click at [402, 202] on icon "Next" at bounding box center [397, 196] width 12 height 12
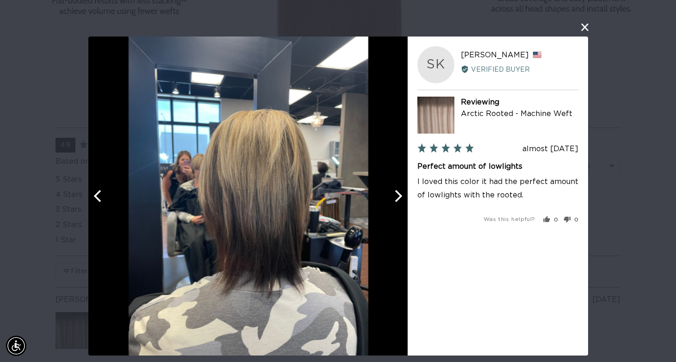
scroll to position [0, 610]
click at [402, 202] on icon "Next" at bounding box center [397, 196] width 12 height 12
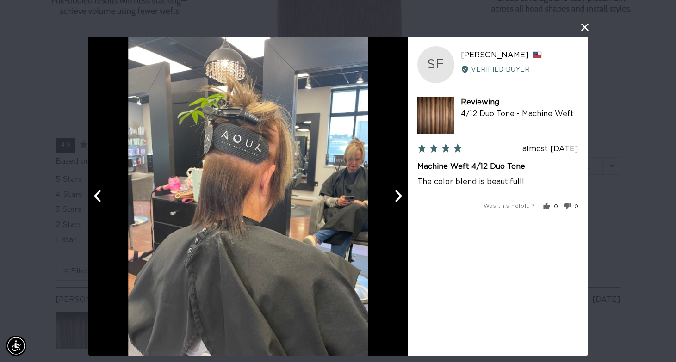
click at [402, 202] on icon "Next" at bounding box center [397, 196] width 12 height 12
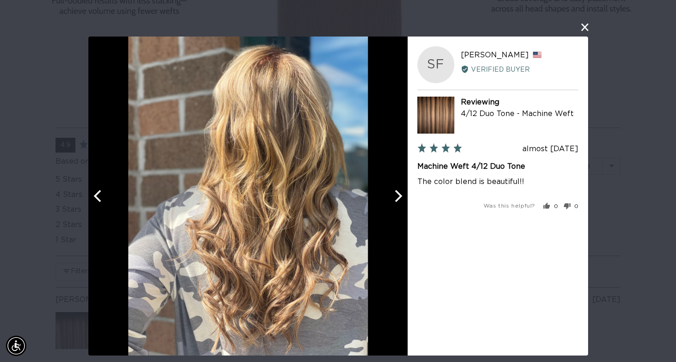
click at [402, 202] on icon "Next" at bounding box center [397, 196] width 12 height 12
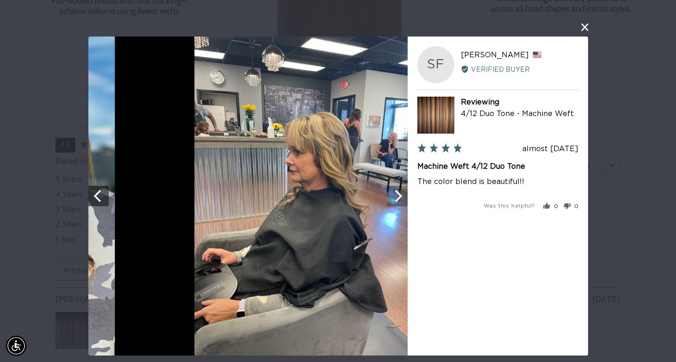
scroll to position [0, 1220]
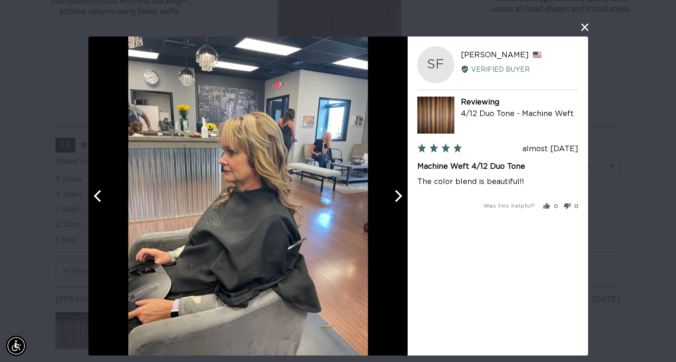
click at [402, 202] on icon "Next" at bounding box center [397, 196] width 12 height 12
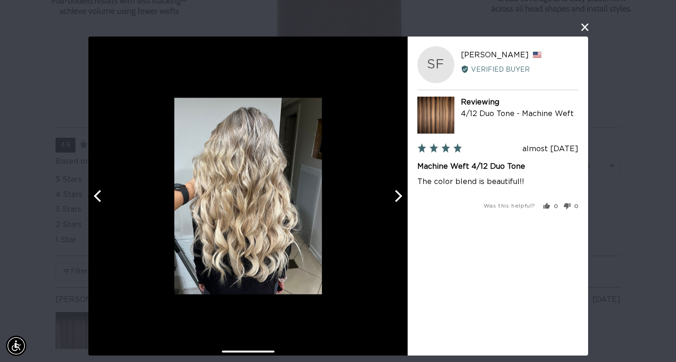
click at [402, 202] on icon "Next" at bounding box center [397, 196] width 12 height 12
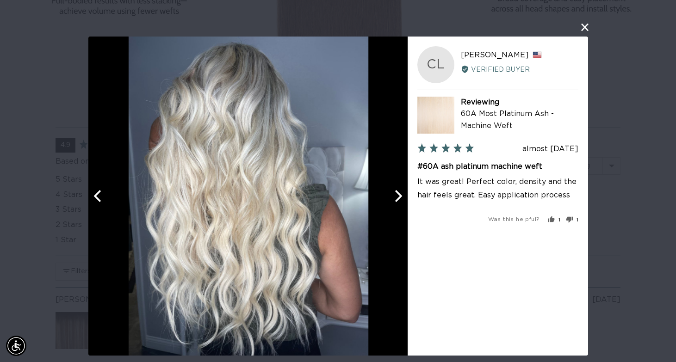
scroll to position [0, 0]
click at [402, 202] on icon "Next" at bounding box center [397, 196] width 12 height 12
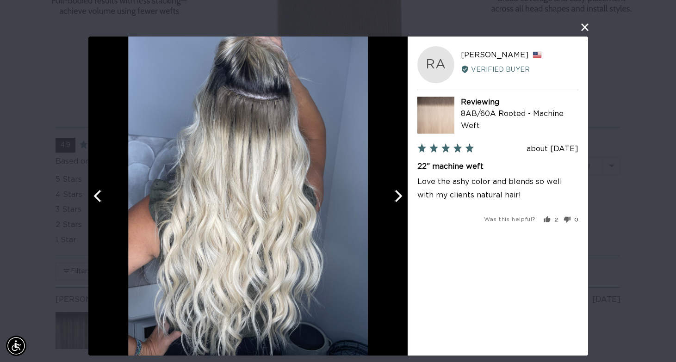
click at [402, 202] on icon "Next" at bounding box center [397, 196] width 12 height 12
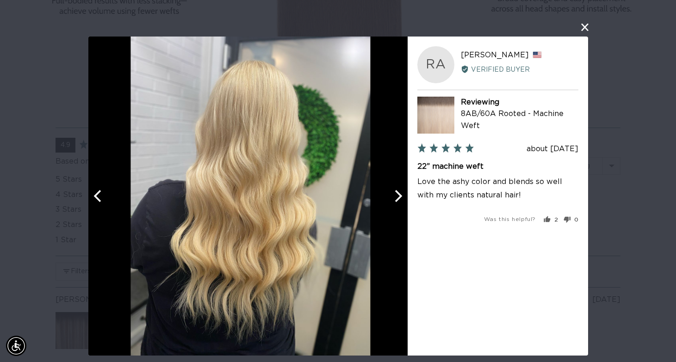
scroll to position [0, 610]
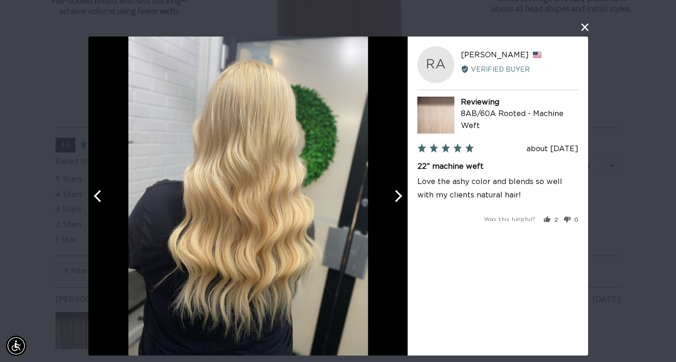
click at [402, 202] on icon "Next" at bounding box center [397, 196] width 12 height 12
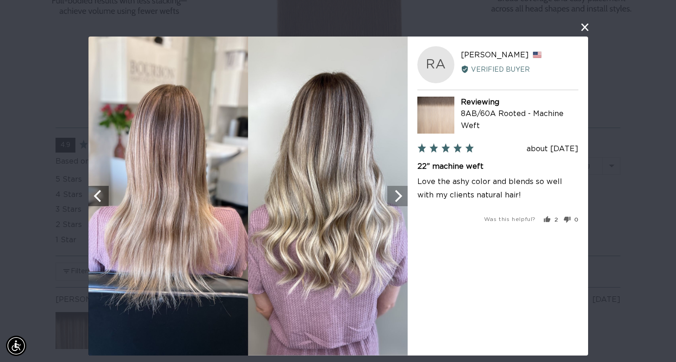
click at [402, 202] on icon "Next" at bounding box center [397, 196] width 12 height 12
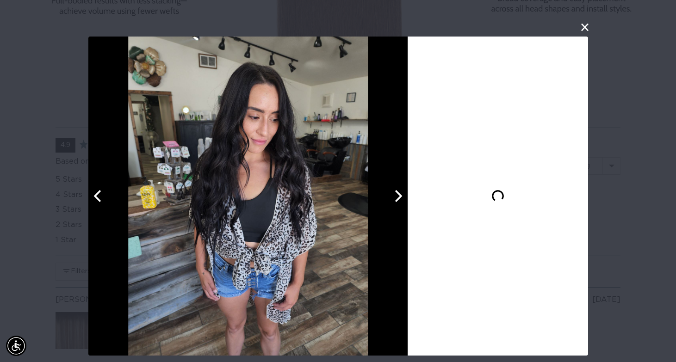
click at [402, 202] on icon "Next" at bounding box center [397, 196] width 12 height 12
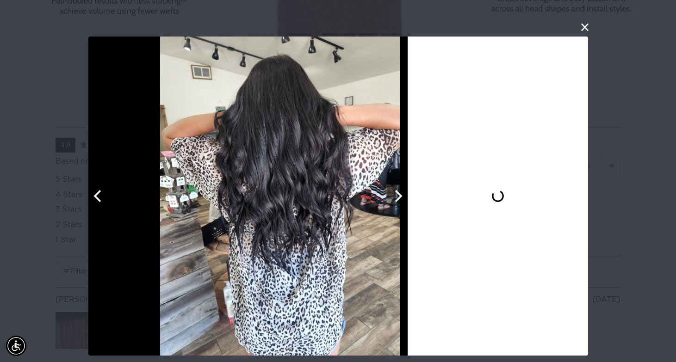
scroll to position [0, 1220]
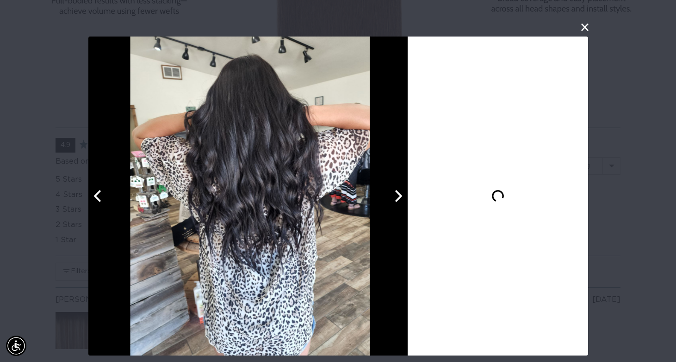
click at [402, 202] on icon "Next" at bounding box center [397, 196] width 12 height 12
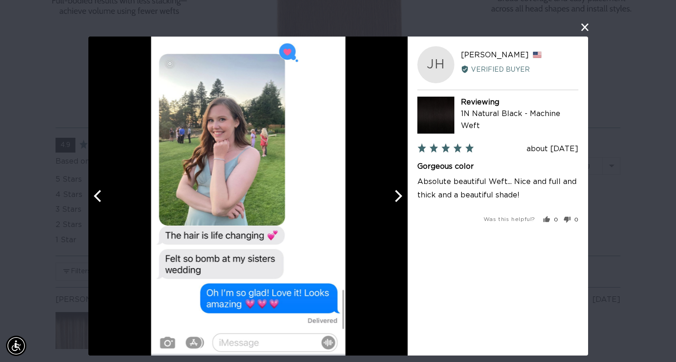
click at [402, 202] on icon "Next" at bounding box center [397, 196] width 12 height 12
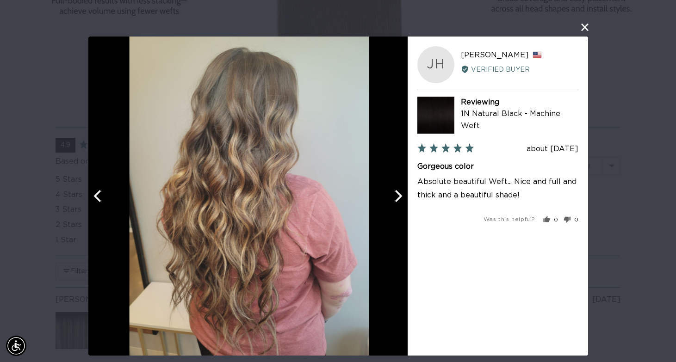
click at [402, 202] on icon "Next" at bounding box center [397, 196] width 12 height 12
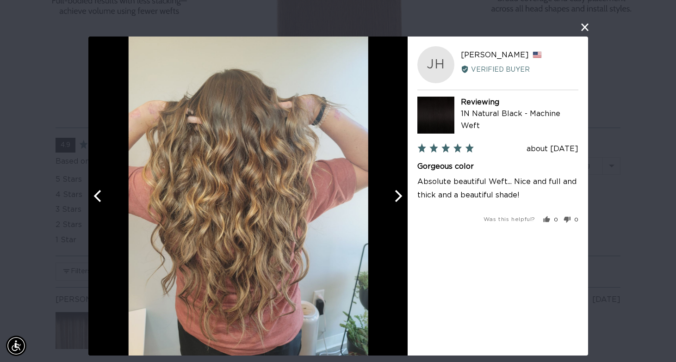
scroll to position [0, 0]
click at [402, 202] on icon "Next" at bounding box center [397, 196] width 12 height 12
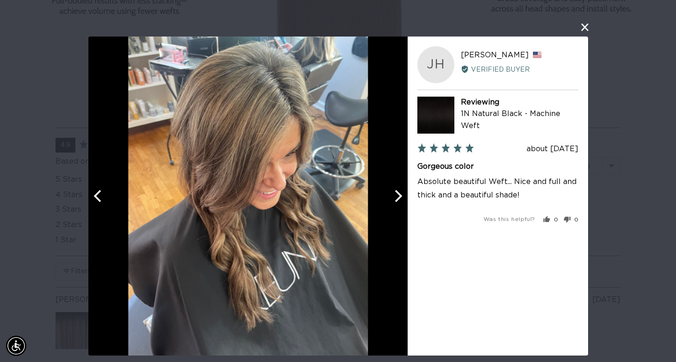
click at [402, 202] on icon "Next" at bounding box center [397, 196] width 12 height 12
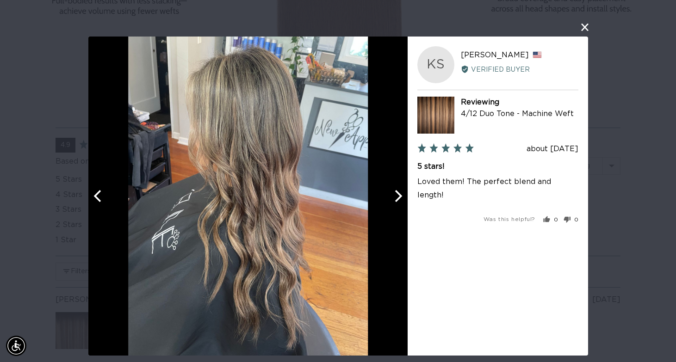
scroll to position [0, 610]
click at [395, 194] on icon "Next" at bounding box center [397, 196] width 12 height 12
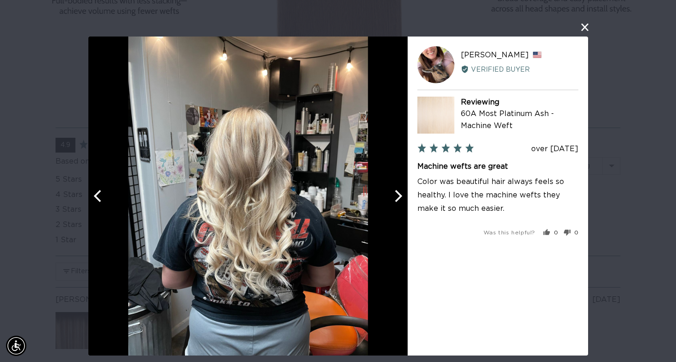
click at [395, 194] on icon "Next" at bounding box center [397, 196] width 12 height 12
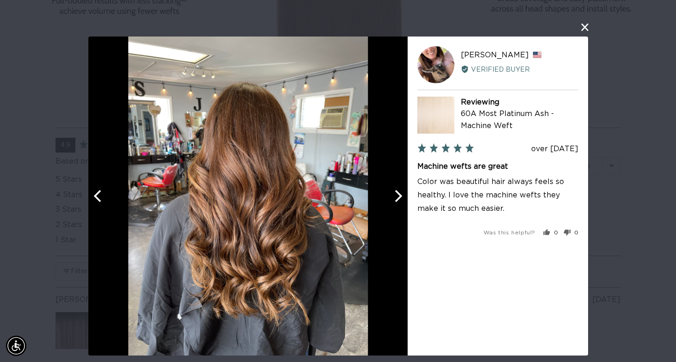
click at [396, 196] on icon "Next" at bounding box center [397, 196] width 12 height 12
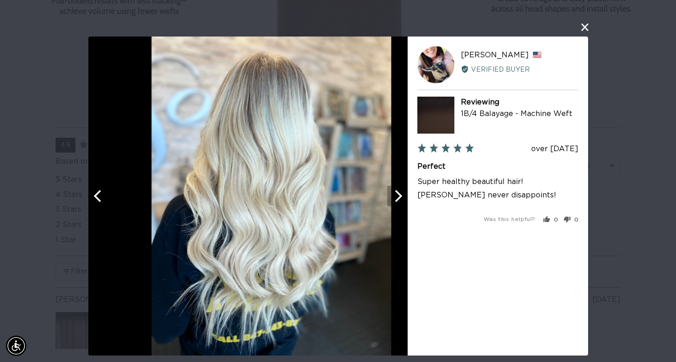
scroll to position [0, 1220]
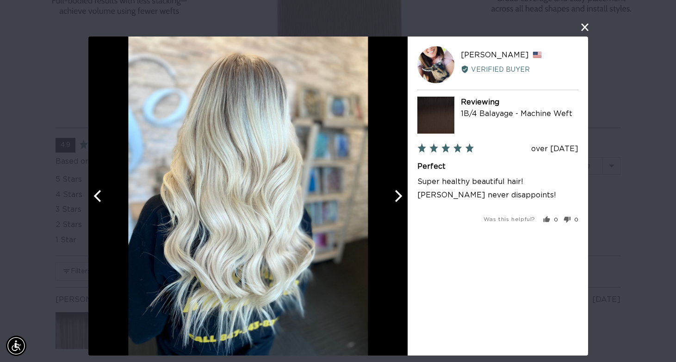
click at [397, 196] on icon "Next" at bounding box center [397, 196] width 12 height 12
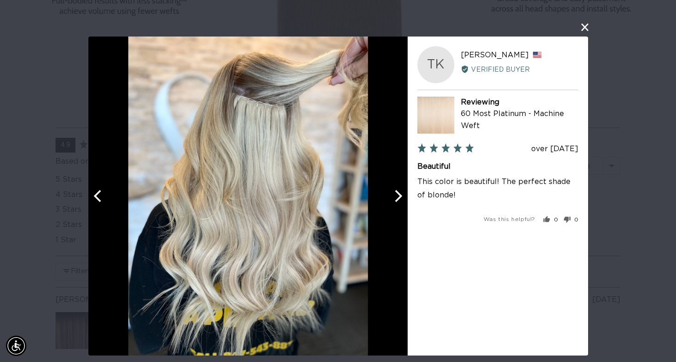
click at [397, 197] on icon "Next" at bounding box center [397, 196] width 12 height 12
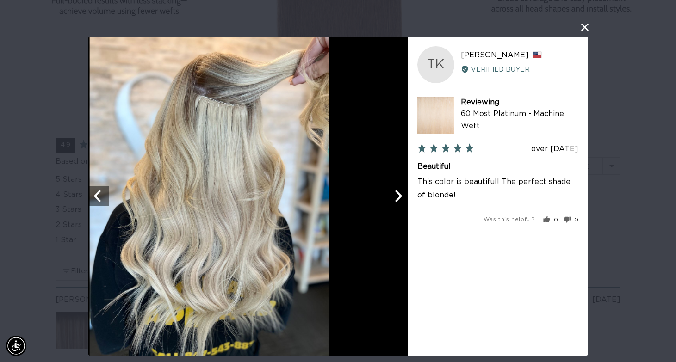
scroll to position [0, 0]
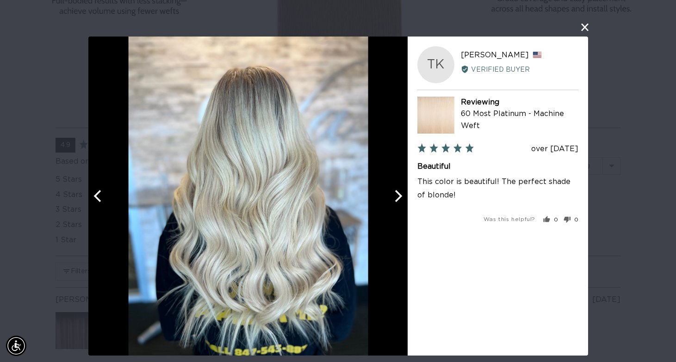
click at [398, 197] on icon "Next" at bounding box center [397, 196] width 12 height 12
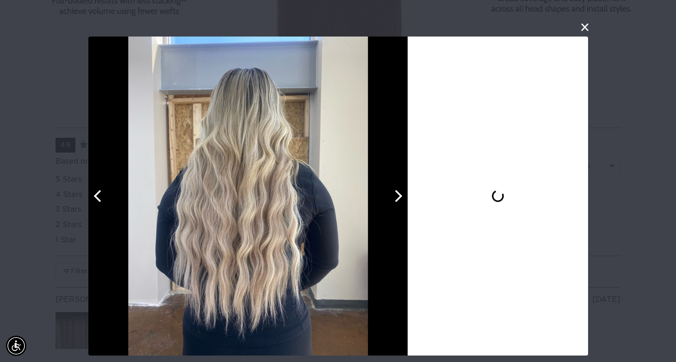
click at [398, 197] on icon "Next" at bounding box center [397, 196] width 12 height 12
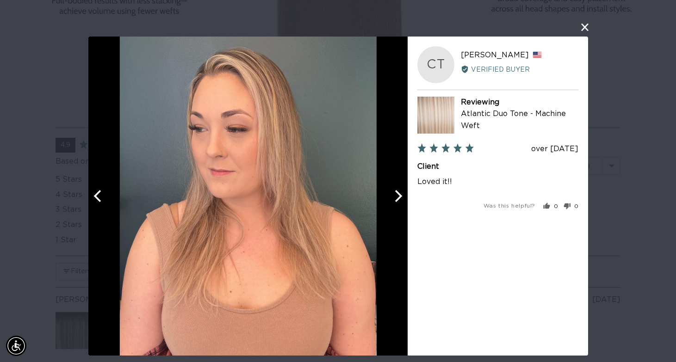
scroll to position [0, 610]
click at [398, 198] on icon "Next" at bounding box center [397, 196] width 12 height 12
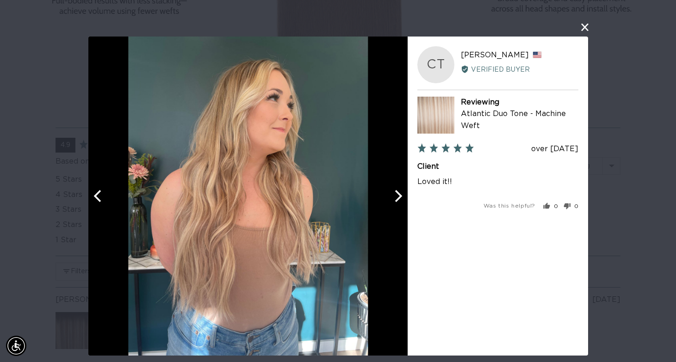
click at [398, 198] on icon "Next" at bounding box center [397, 196] width 12 height 12
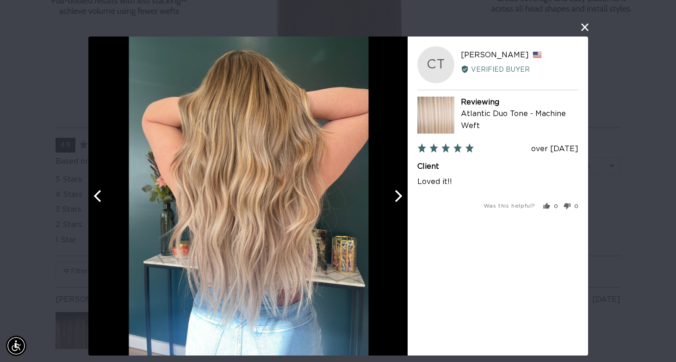
click at [398, 198] on icon "Next" at bounding box center [397, 196] width 12 height 12
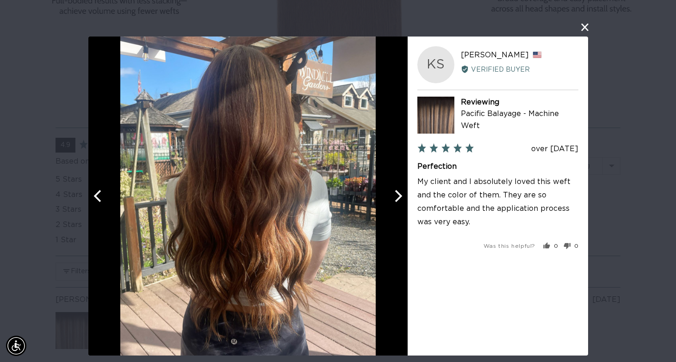
scroll to position [0, 0]
click at [398, 198] on icon "Next" at bounding box center [397, 196] width 12 height 12
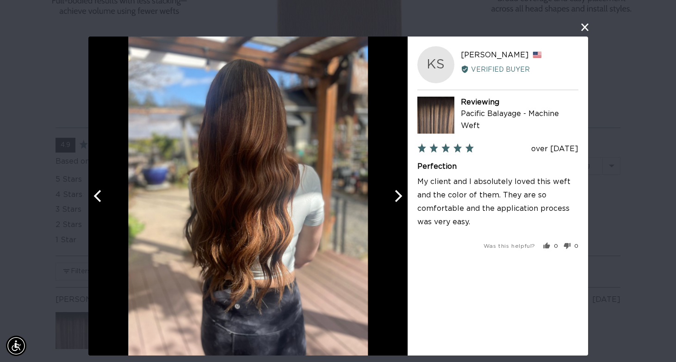
scroll to position [0, 1220]
click at [398, 198] on icon "Next" at bounding box center [397, 196] width 12 height 12
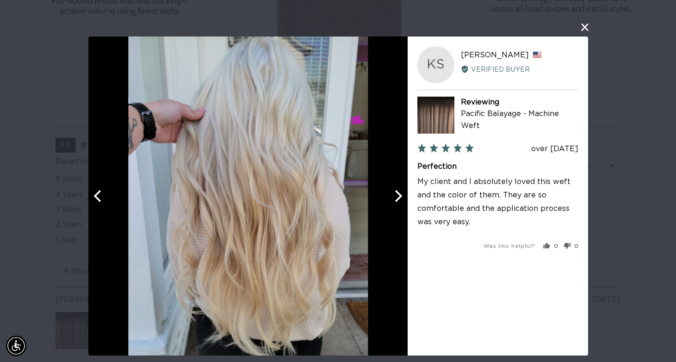
click at [398, 198] on icon "Next" at bounding box center [397, 196] width 12 height 12
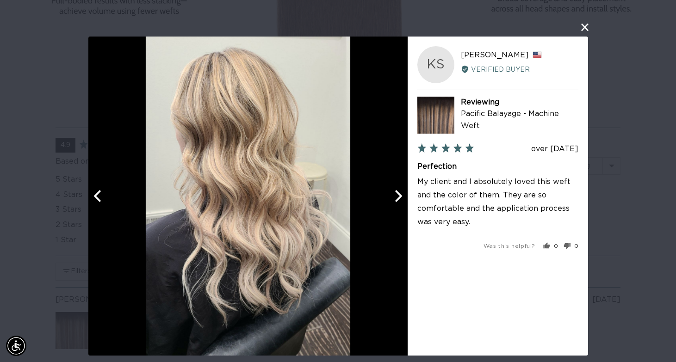
click at [398, 198] on icon "Next" at bounding box center [397, 196] width 12 height 12
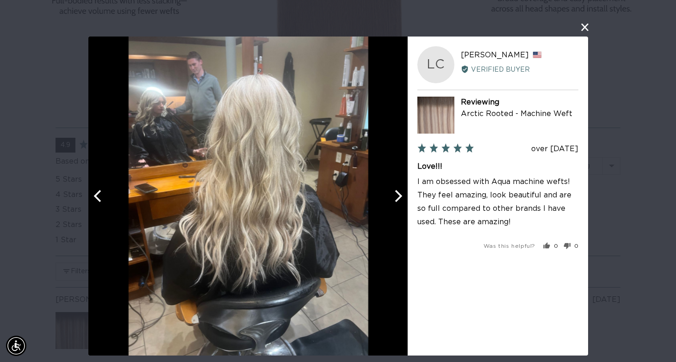
scroll to position [0, 0]
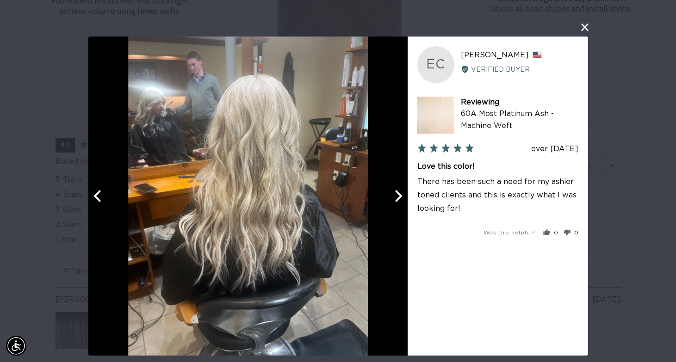
click at [584, 30] on button "close this modal window" at bounding box center [584, 27] width 11 height 11
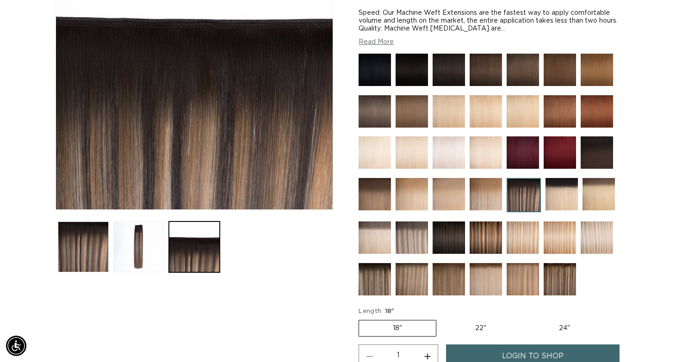
click at [446, 242] on img at bounding box center [449, 238] width 32 height 32
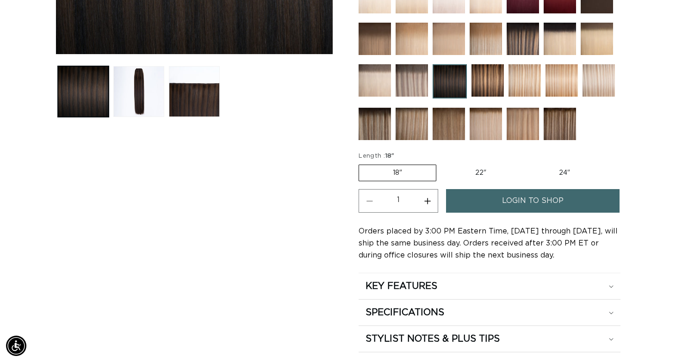
scroll to position [0, 610]
click at [490, 198] on link "login to shop" at bounding box center [532, 201] width 173 height 24
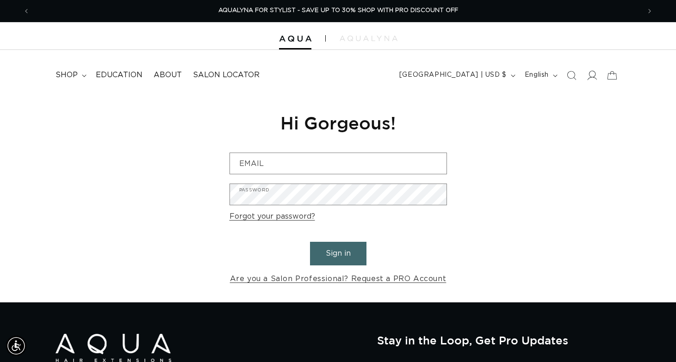
click at [594, 76] on icon at bounding box center [592, 75] width 10 height 10
click at [358, 39] on img at bounding box center [369, 39] width 58 height 6
